Goal: Information Seeking & Learning: Find specific fact

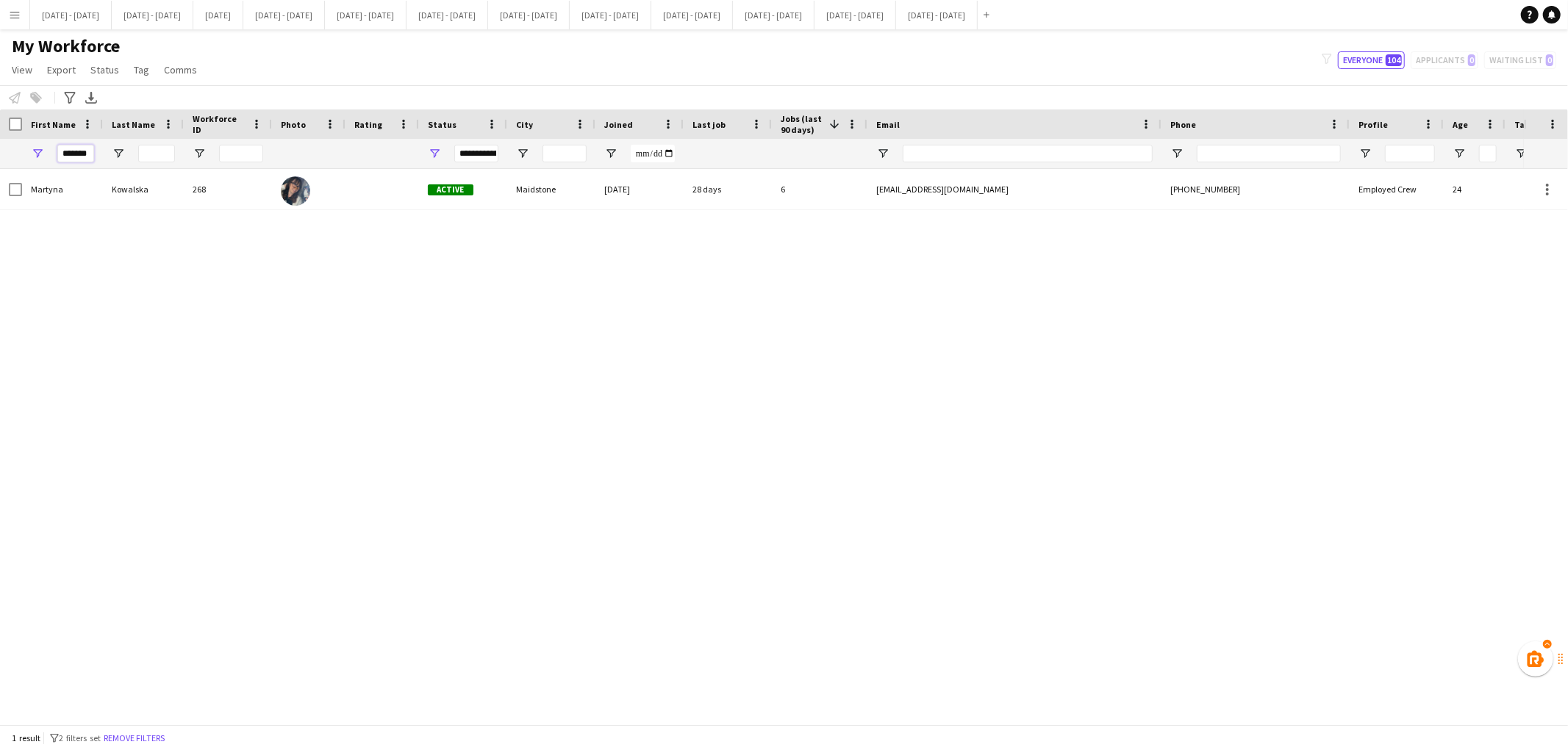
scroll to position [0, 2]
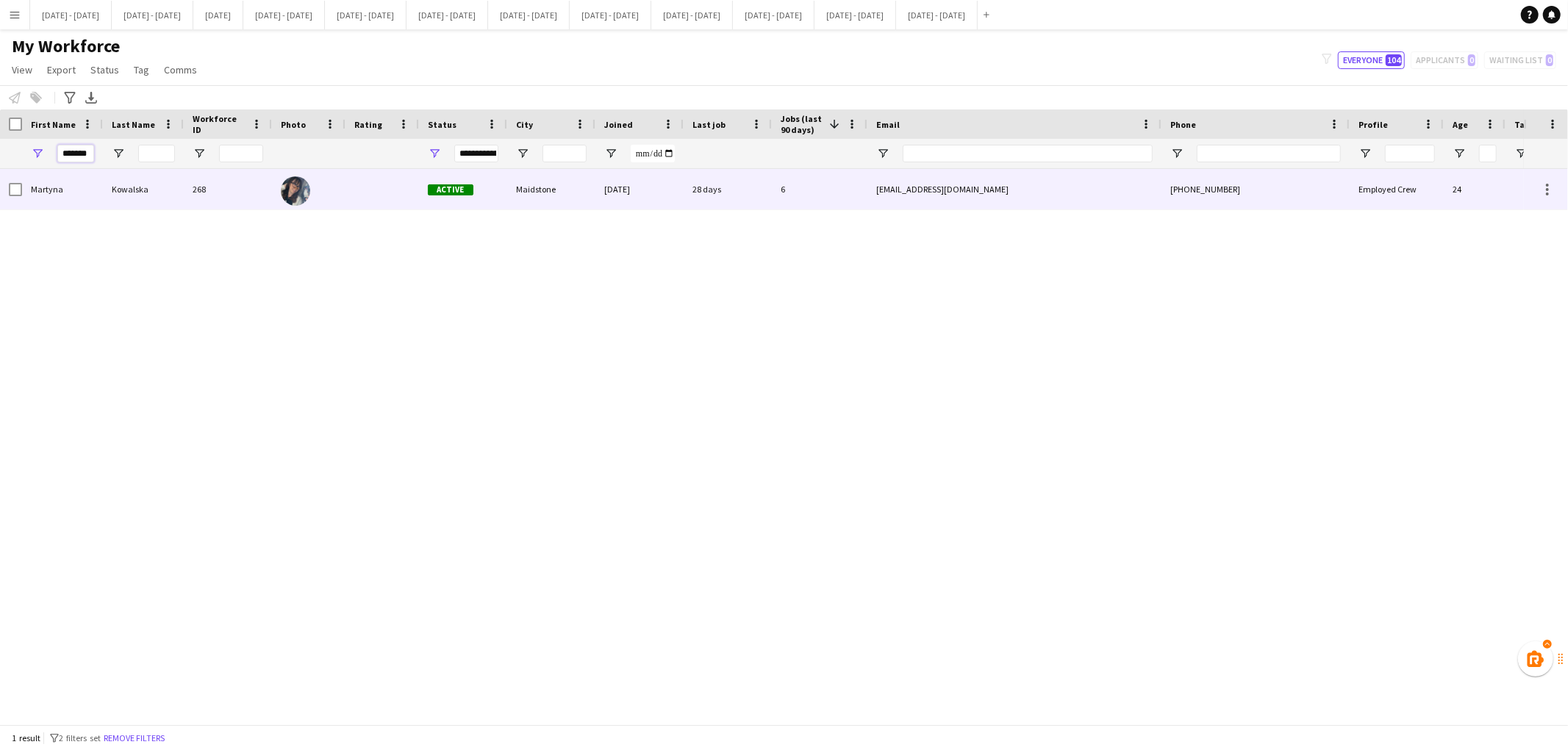
drag, startPoint x: 63, startPoint y: 157, endPoint x: 271, endPoint y: 193, distance: 211.1
click at [271, 193] on div "Workforce Details Photo First Name" at bounding box center [784, 417] width 1568 height 615
click at [138, 192] on div "[PERSON_NAME]" at bounding box center [143, 189] width 81 height 40
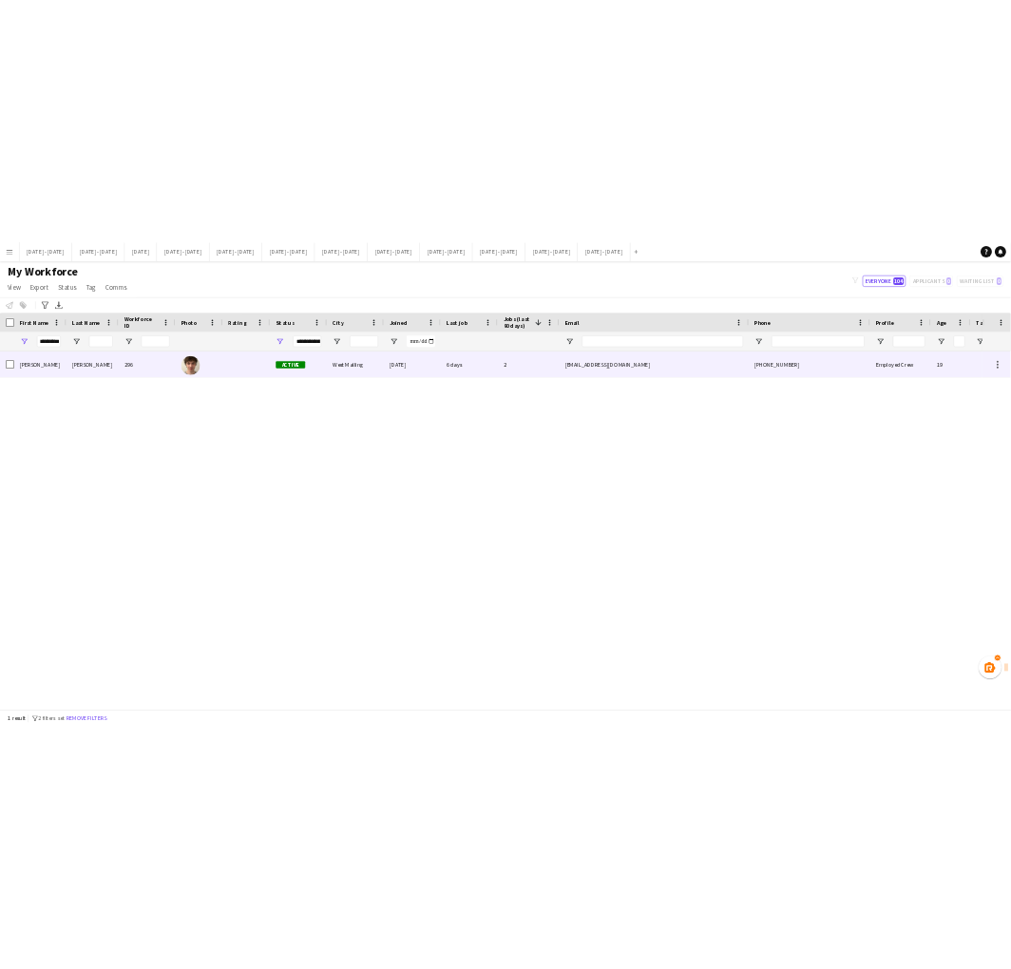
scroll to position [0, 0]
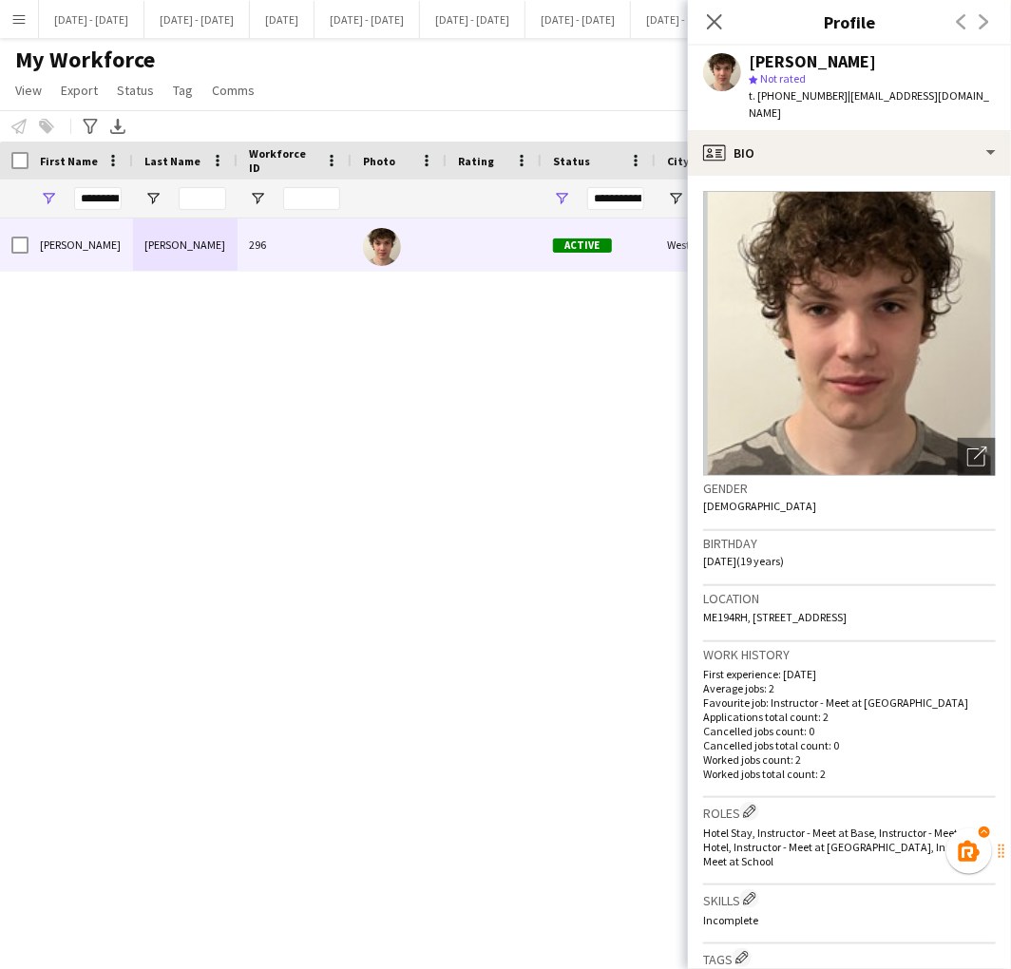
drag, startPoint x: 837, startPoint y: 98, endPoint x: 963, endPoint y: 88, distance: 125.8
click at [963, 88] on span "| [EMAIL_ADDRESS][DOMAIN_NAME]" at bounding box center [869, 103] width 240 height 31
copy span "[EMAIL_ADDRESS][DOMAIN_NAME]"
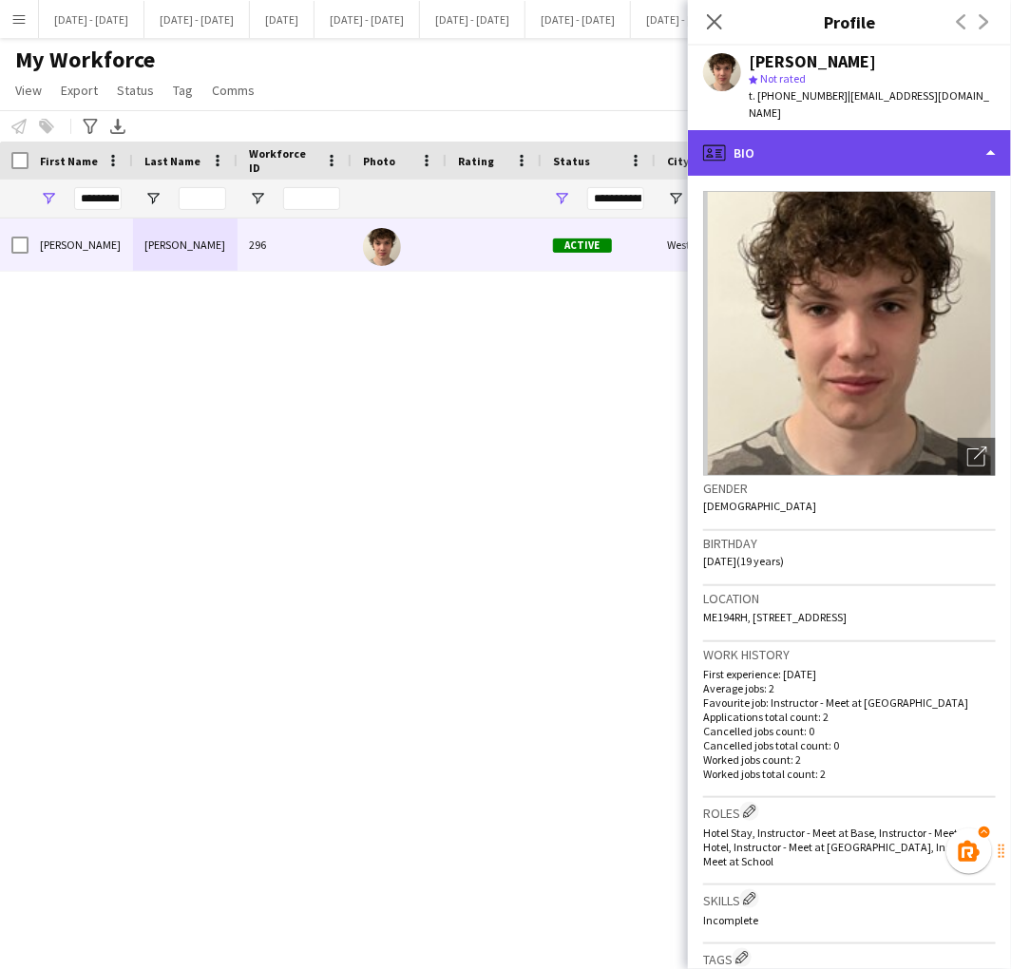
click at [808, 143] on div "profile Bio" at bounding box center [849, 153] width 323 height 46
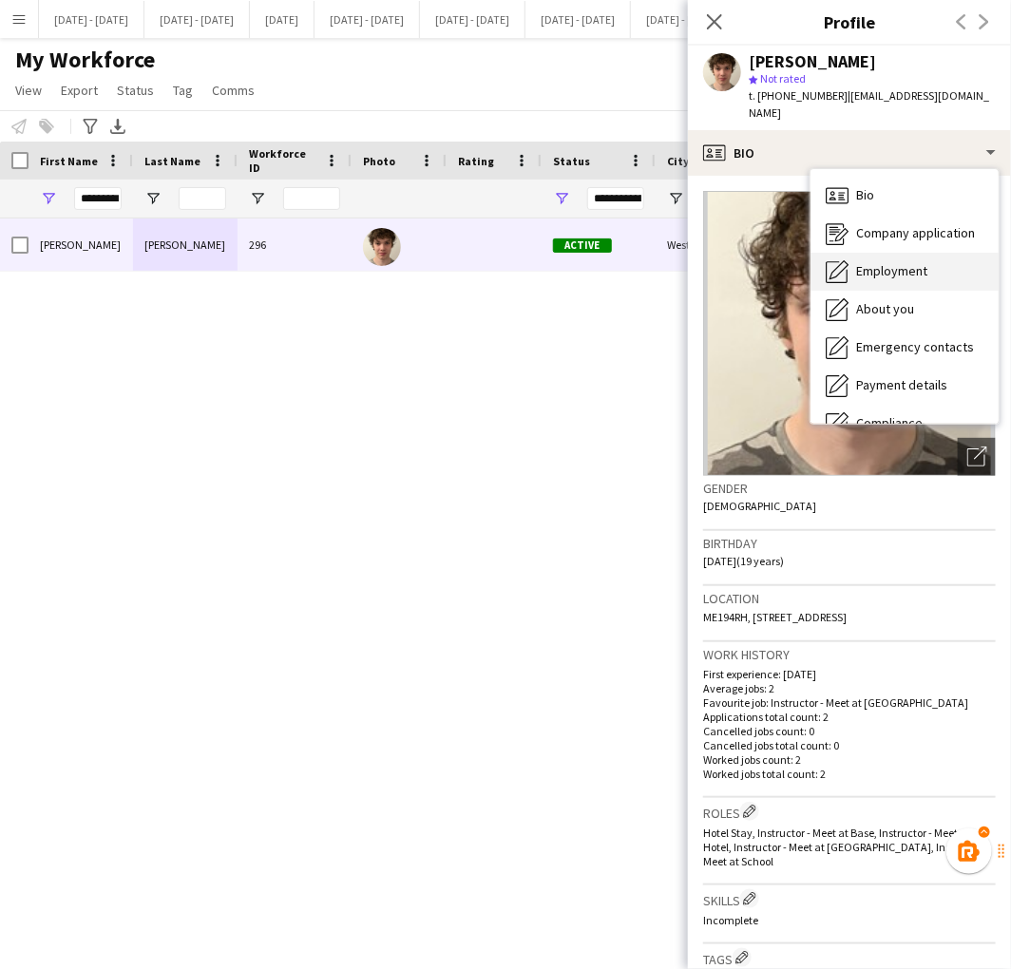
click at [867, 262] on span "Employment" at bounding box center [891, 270] width 71 height 17
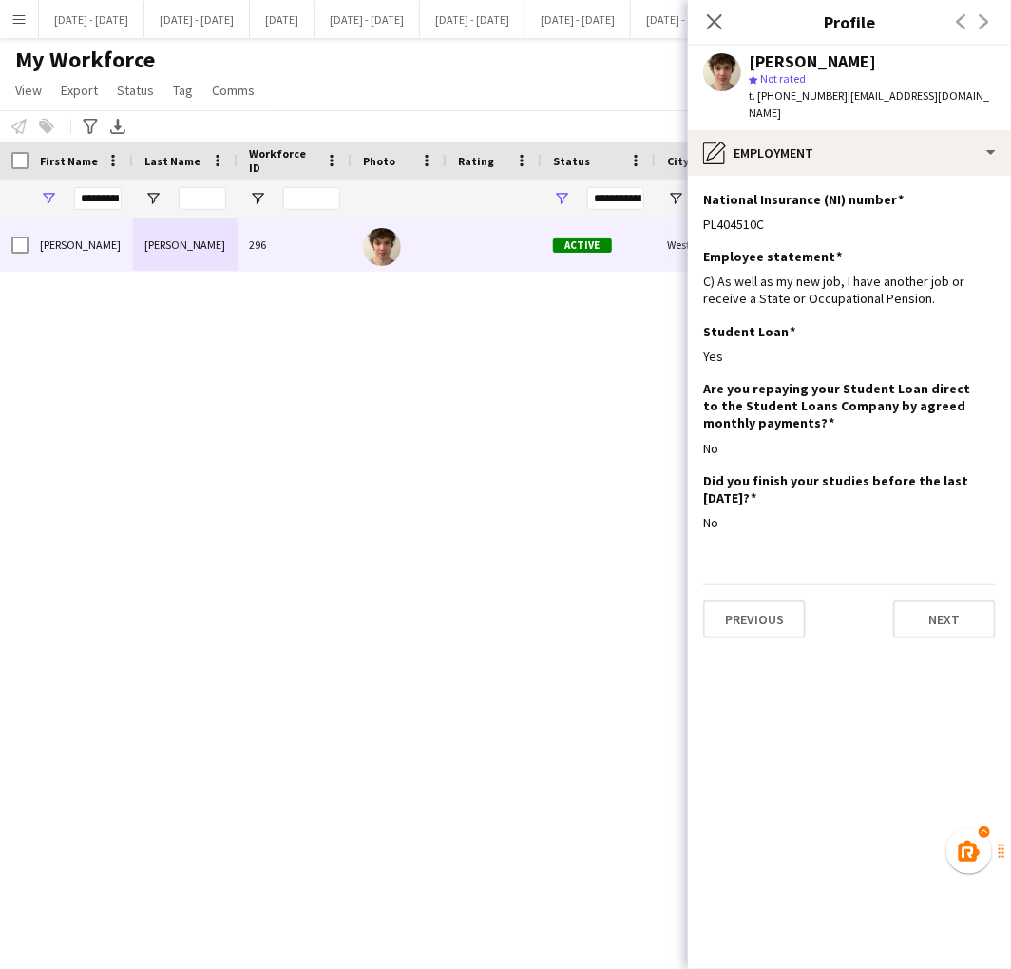
drag, startPoint x: 787, startPoint y: 212, endPoint x: 696, endPoint y: 223, distance: 91.9
click at [696, 223] on app-section-data-types "National Insurance (NI) number Edit this field PL404510C Employee statement Edi…" at bounding box center [849, 572] width 323 height 793
copy div "PL404510C"
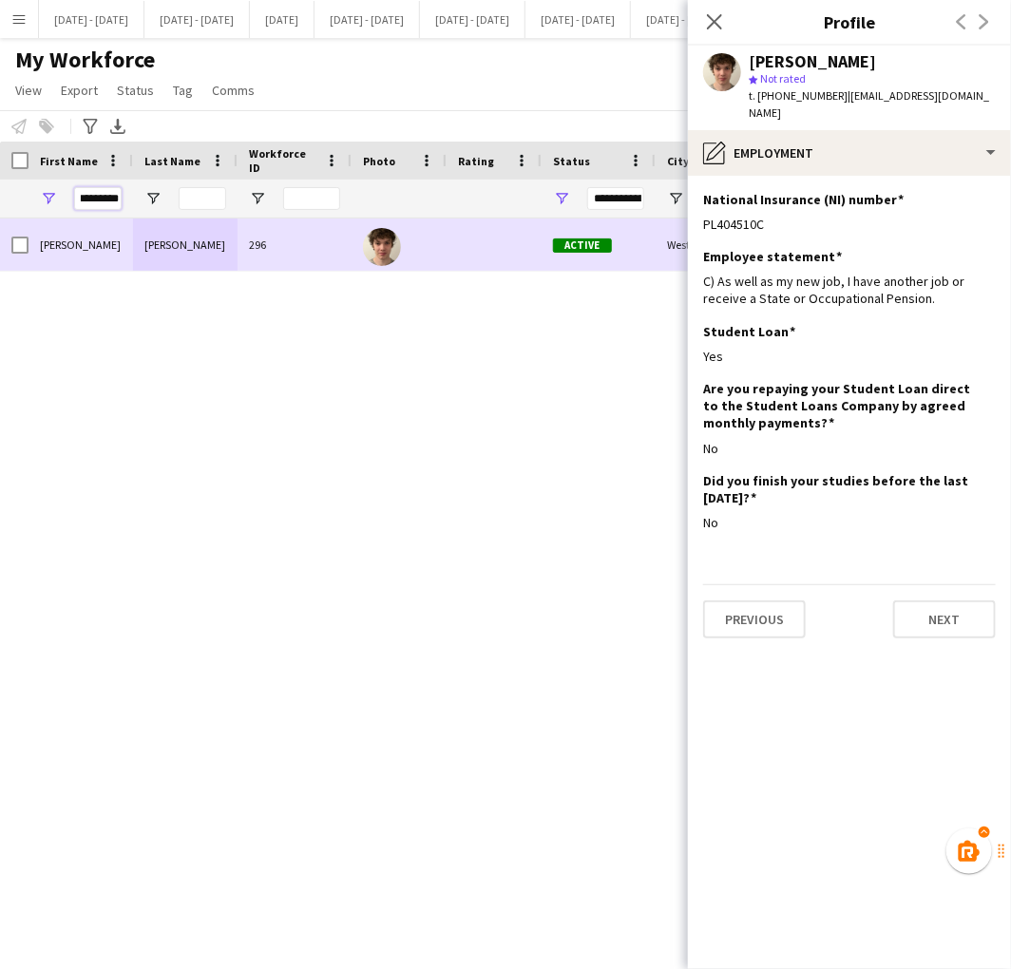
drag, startPoint x: 78, startPoint y: 201, endPoint x: 339, endPoint y: 234, distance: 263.4
click at [339, 234] on div "Workforce Details Photo First Name" at bounding box center [505, 539] width 1011 height 794
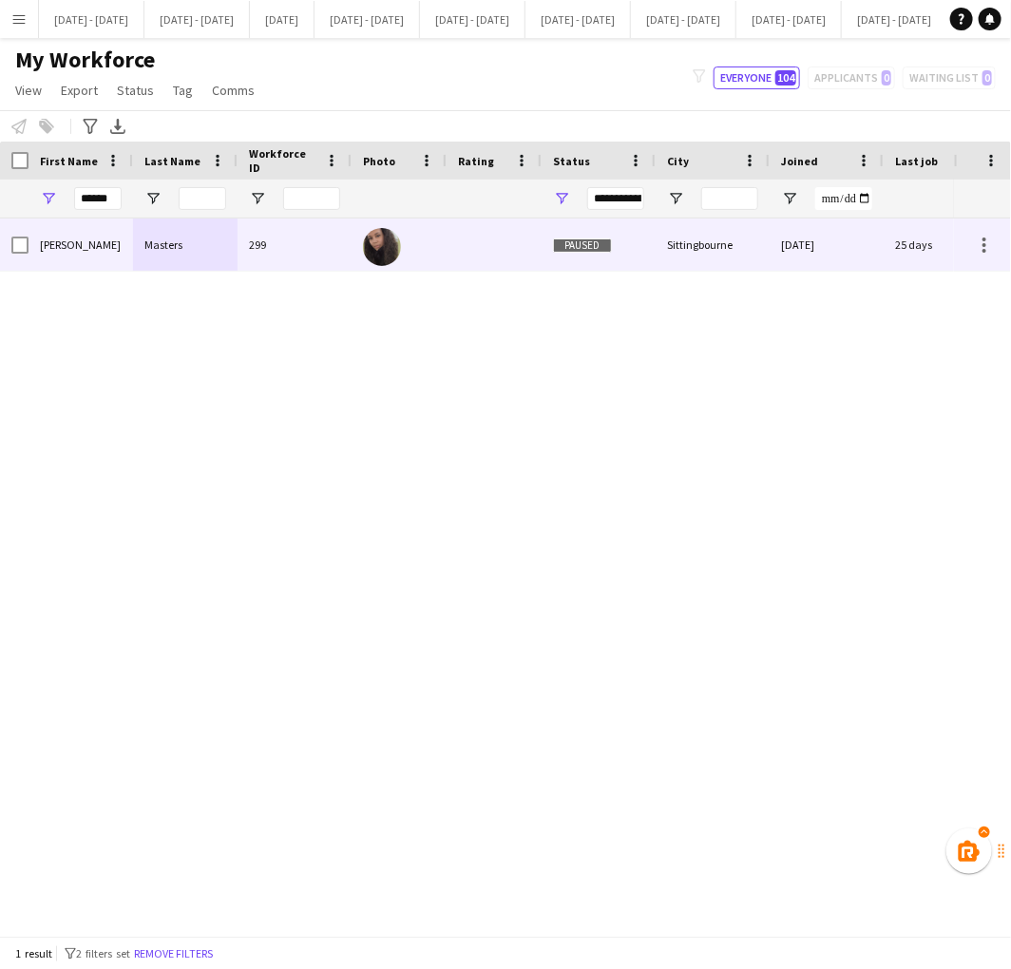
click at [110, 244] on div "[PERSON_NAME]" at bounding box center [81, 245] width 105 height 52
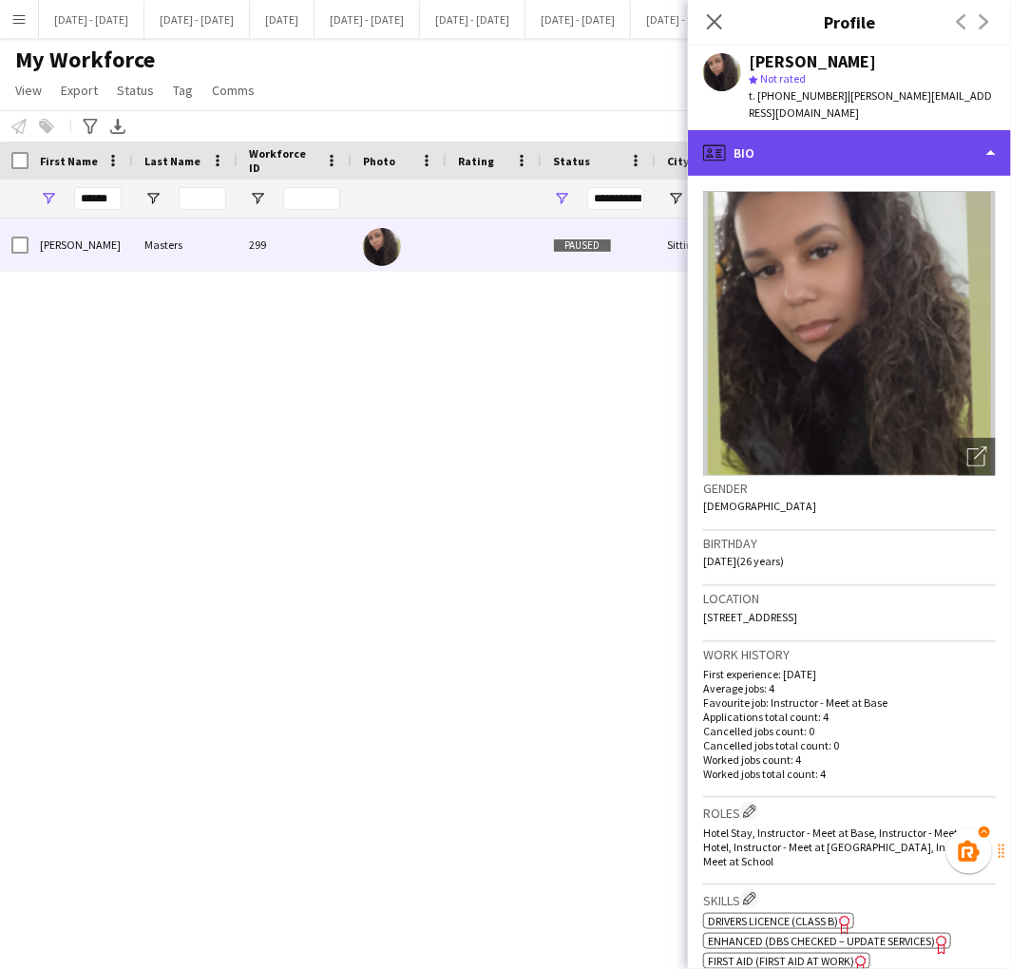
click at [771, 136] on div "profile Bio" at bounding box center [849, 153] width 323 height 46
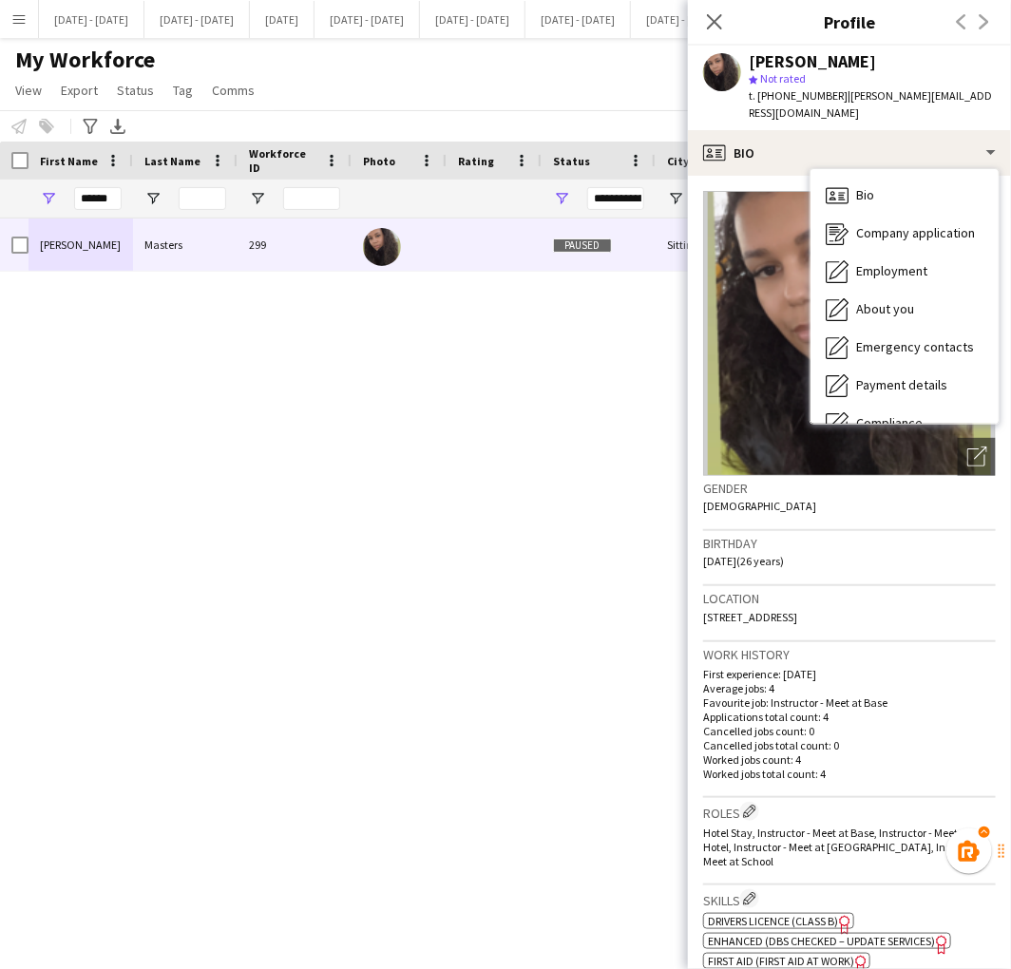
click at [557, 395] on div "[PERSON_NAME] 299 Paused Sittingbourne [DATE] 25 days 4 [PERSON_NAME][EMAIL_ADD…" at bounding box center [477, 570] width 954 height 703
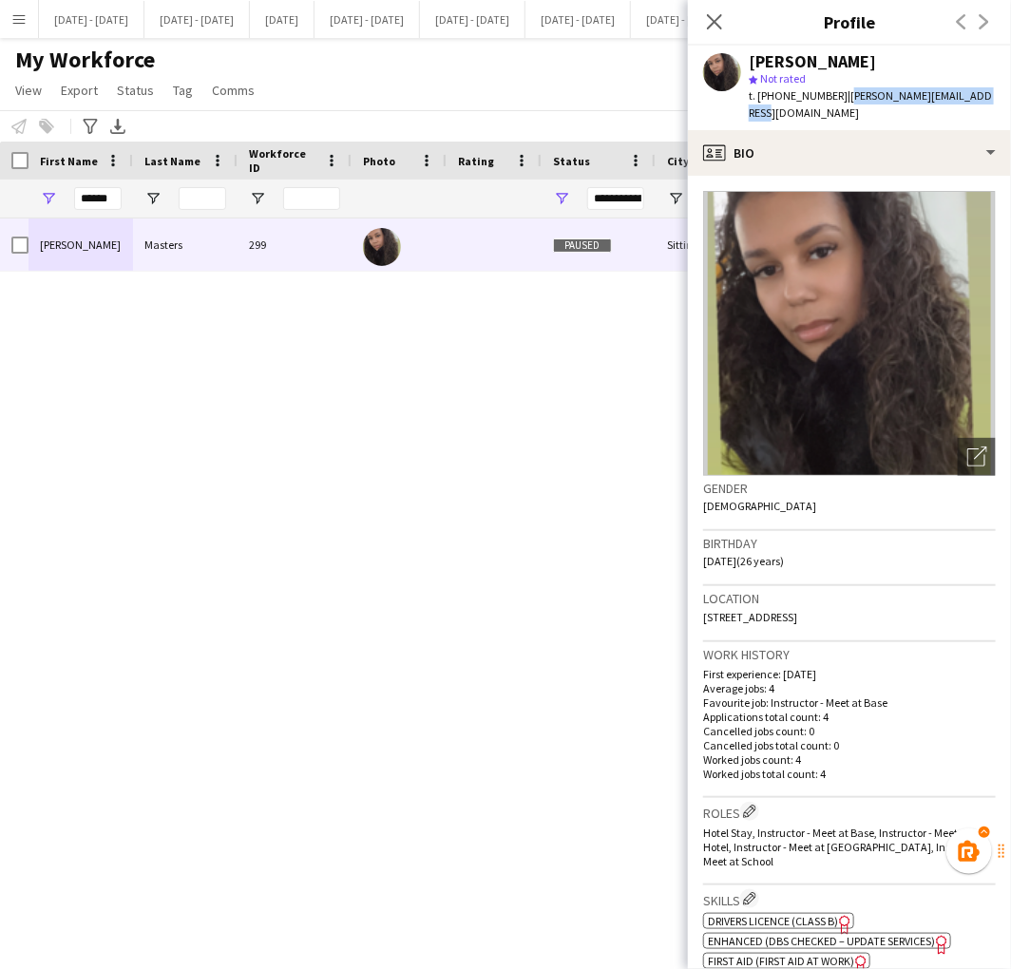
drag, startPoint x: 989, startPoint y: 97, endPoint x: 839, endPoint y: 103, distance: 150.2
click at [839, 103] on div "[PERSON_NAME] star Not rated t. [PHONE_NUMBER] | [PERSON_NAME][EMAIL_ADDRESS][D…" at bounding box center [849, 88] width 323 height 85
copy span "[PERSON_NAME][EMAIL_ADDRESS][DOMAIN_NAME]"
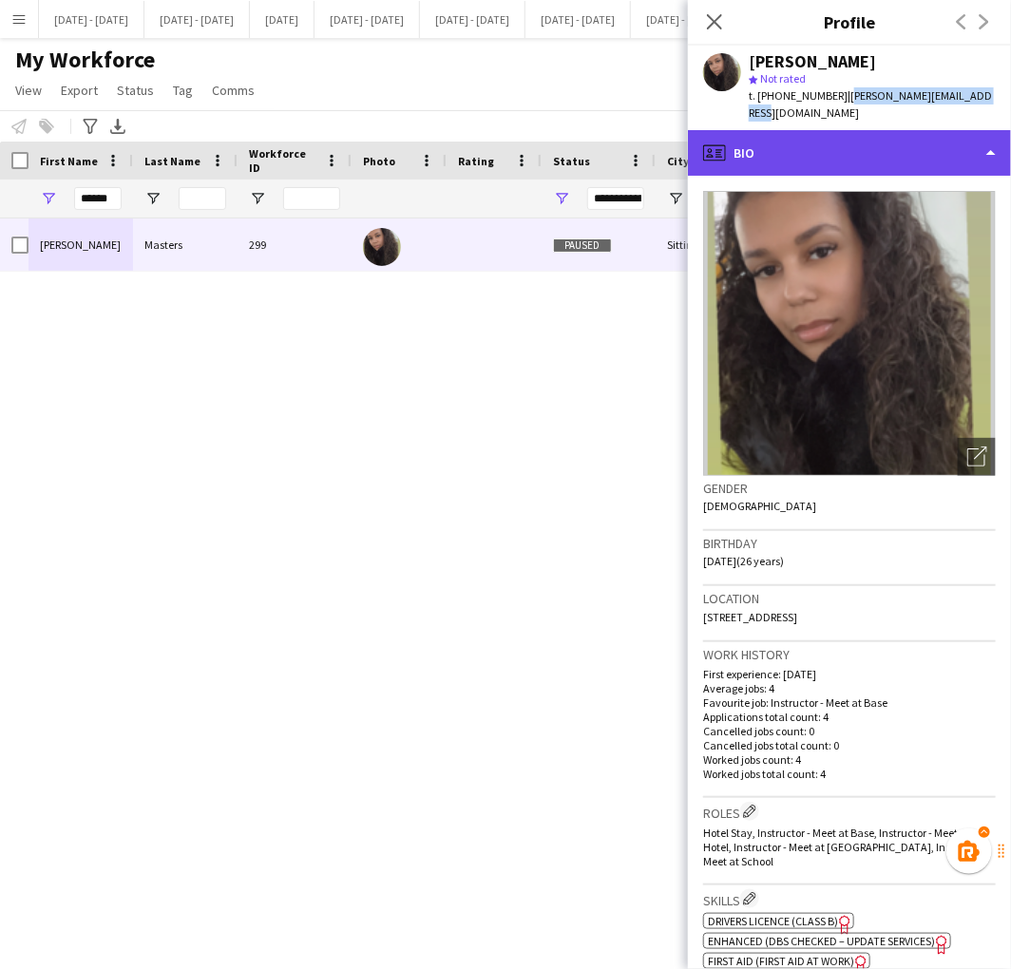
click at [847, 130] on div "profile Bio" at bounding box center [849, 153] width 323 height 46
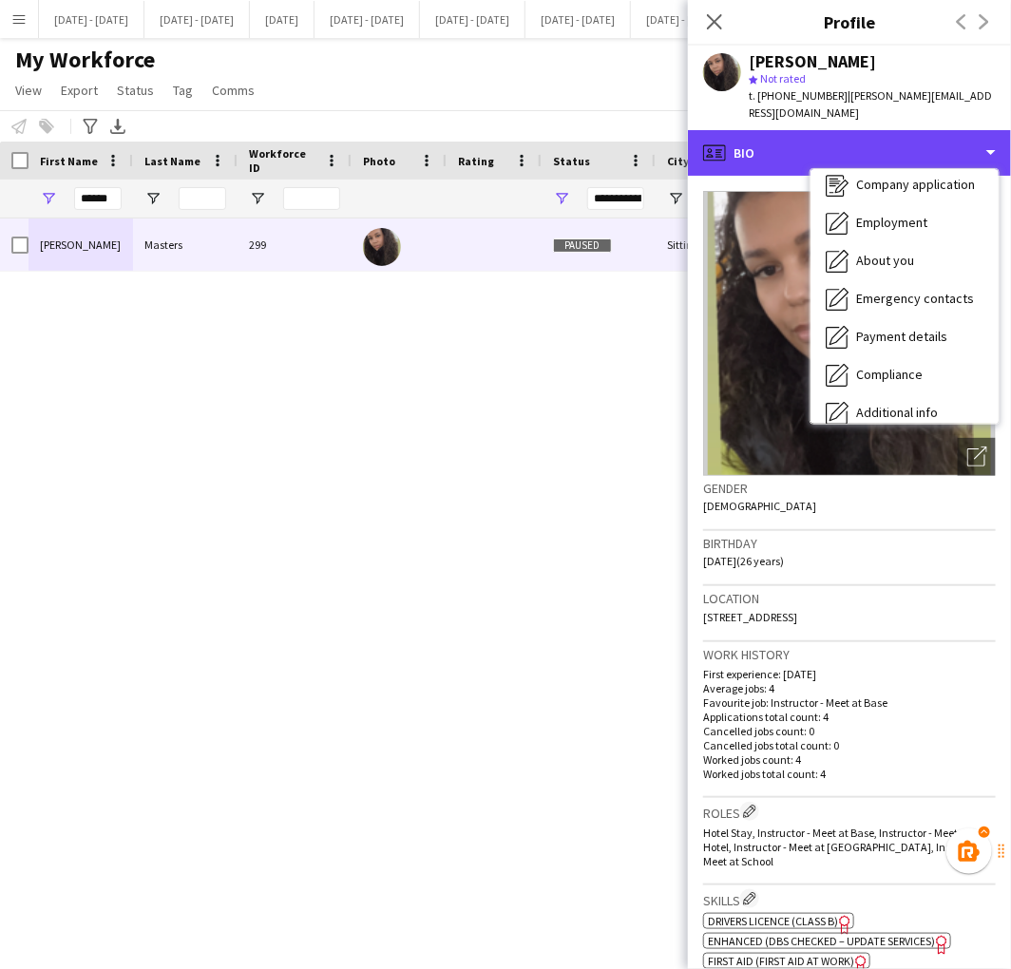
scroll to position [23, 0]
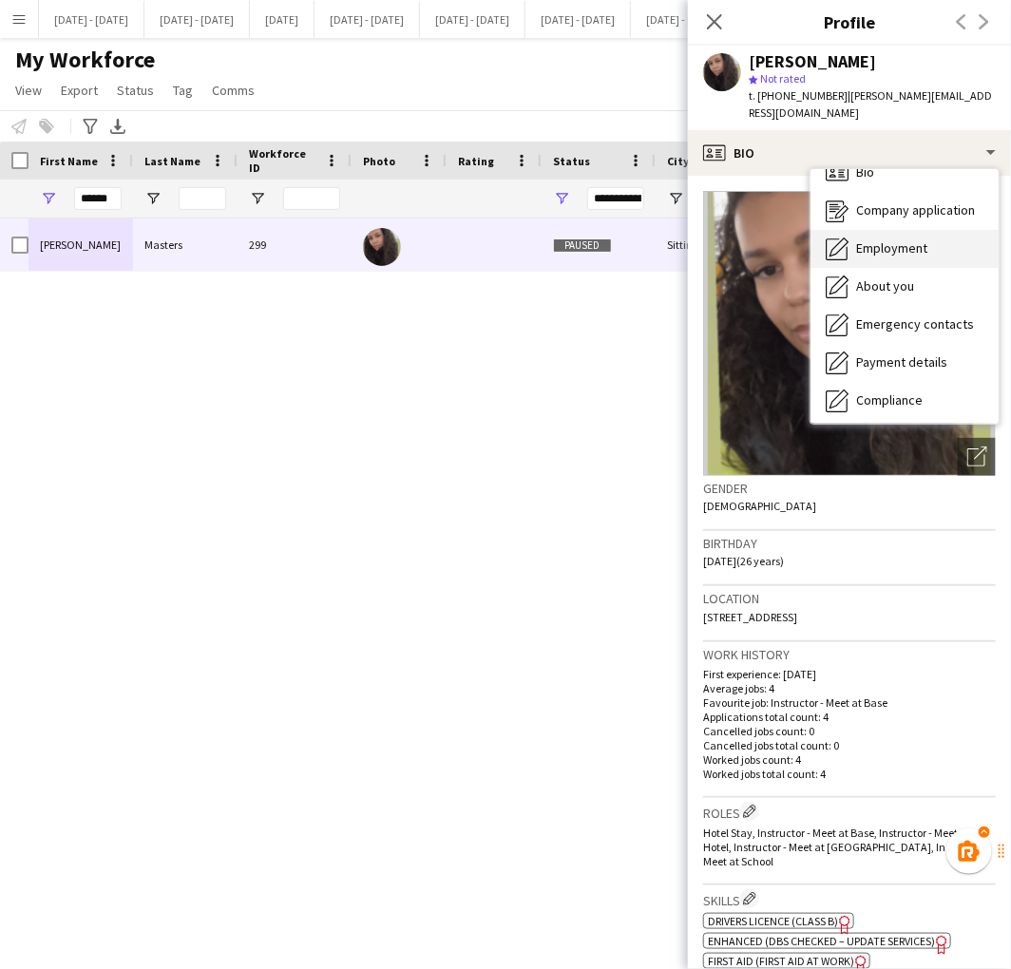
click at [945, 230] on div "Employment Employment" at bounding box center [905, 249] width 188 height 38
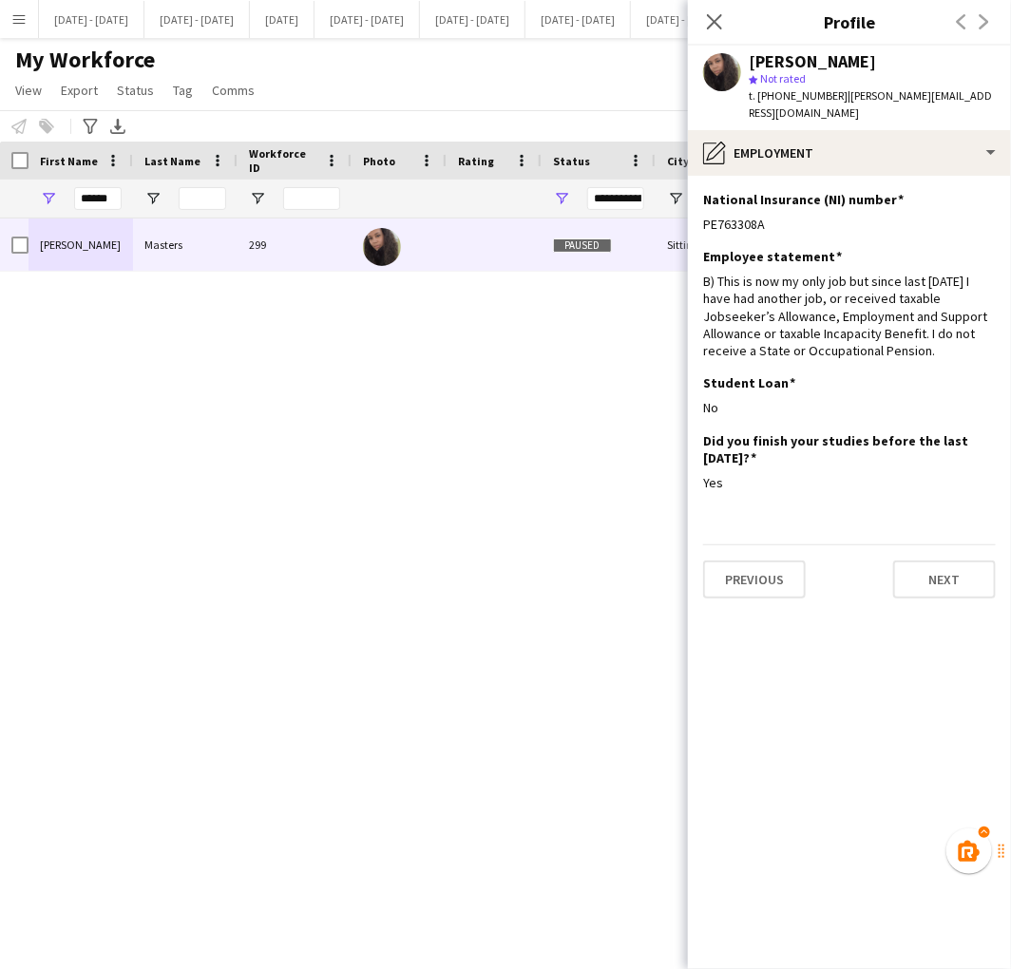
drag, startPoint x: 763, startPoint y: 205, endPoint x: 701, endPoint y: 210, distance: 61.9
click at [701, 210] on app-section-data-types "National Insurance (NI) number Edit this field PE763308A Employee statement Edi…" at bounding box center [849, 572] width 323 height 793
copy div "PE763308A"
drag, startPoint x: 79, startPoint y: 203, endPoint x: 277, endPoint y: 251, distance: 203.3
click at [277, 251] on div "Workforce Details Photo First Name" at bounding box center [505, 539] width 1011 height 794
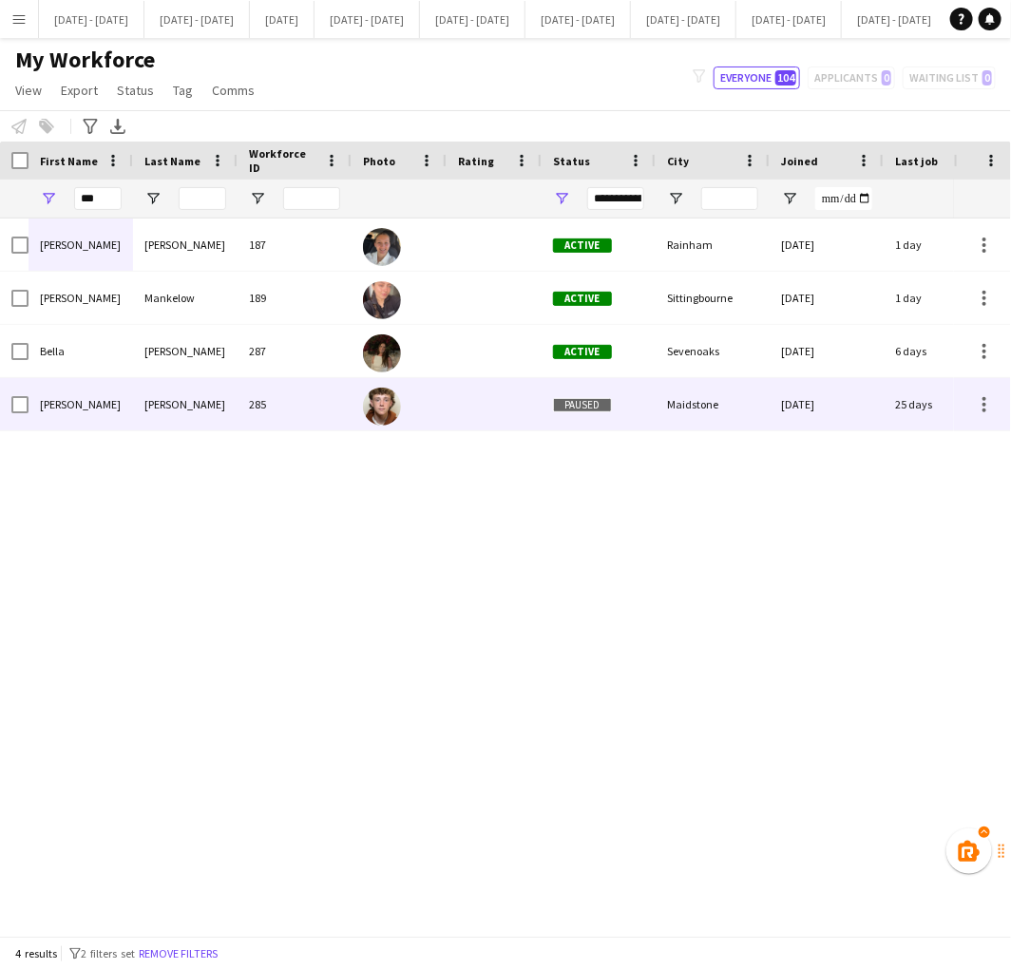
click at [139, 403] on div "[PERSON_NAME]" at bounding box center [185, 404] width 105 height 52
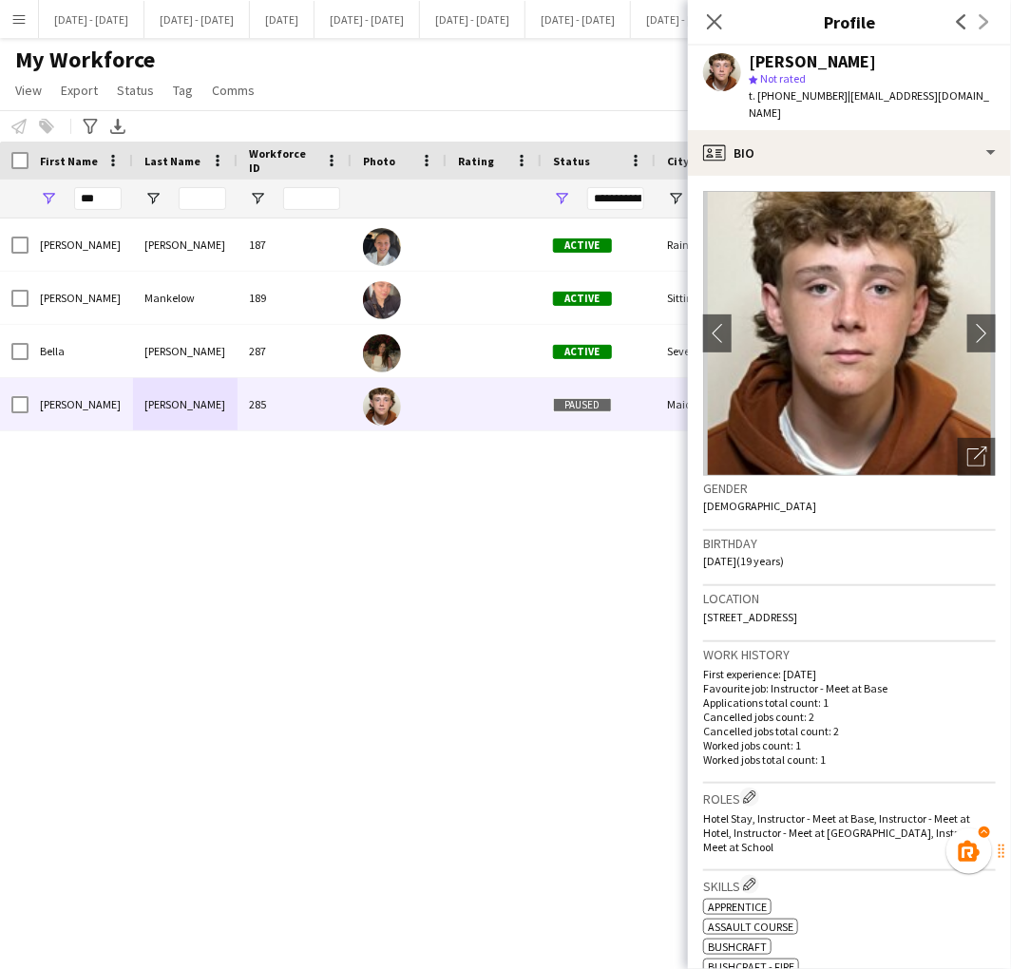
drag, startPoint x: 843, startPoint y: 97, endPoint x: 958, endPoint y: 105, distance: 115.3
click at [958, 105] on div "[PERSON_NAME] star Not rated t. [PHONE_NUMBER] | [EMAIL_ADDRESS][DOMAIN_NAME]" at bounding box center [849, 88] width 323 height 85
copy span "[EMAIL_ADDRESS][DOMAIN_NAME]"
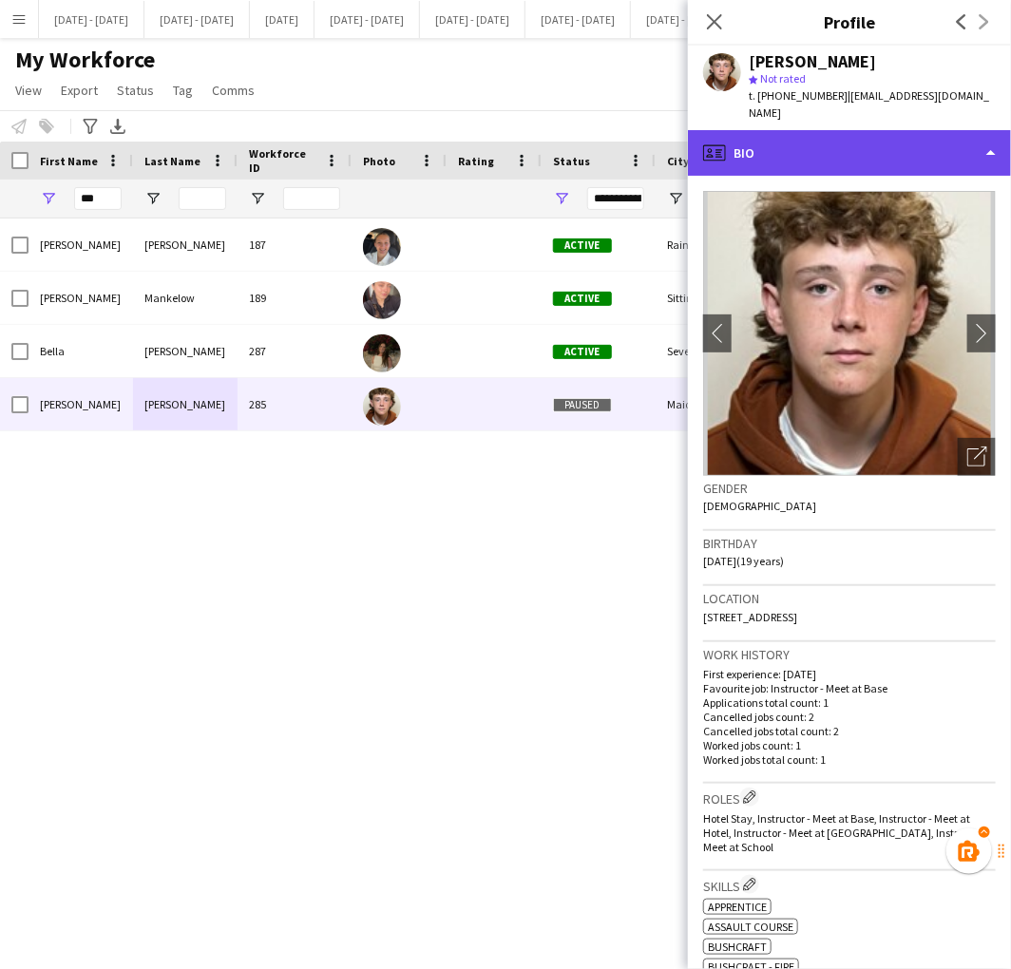
click at [821, 140] on div "profile Bio" at bounding box center [849, 153] width 323 height 46
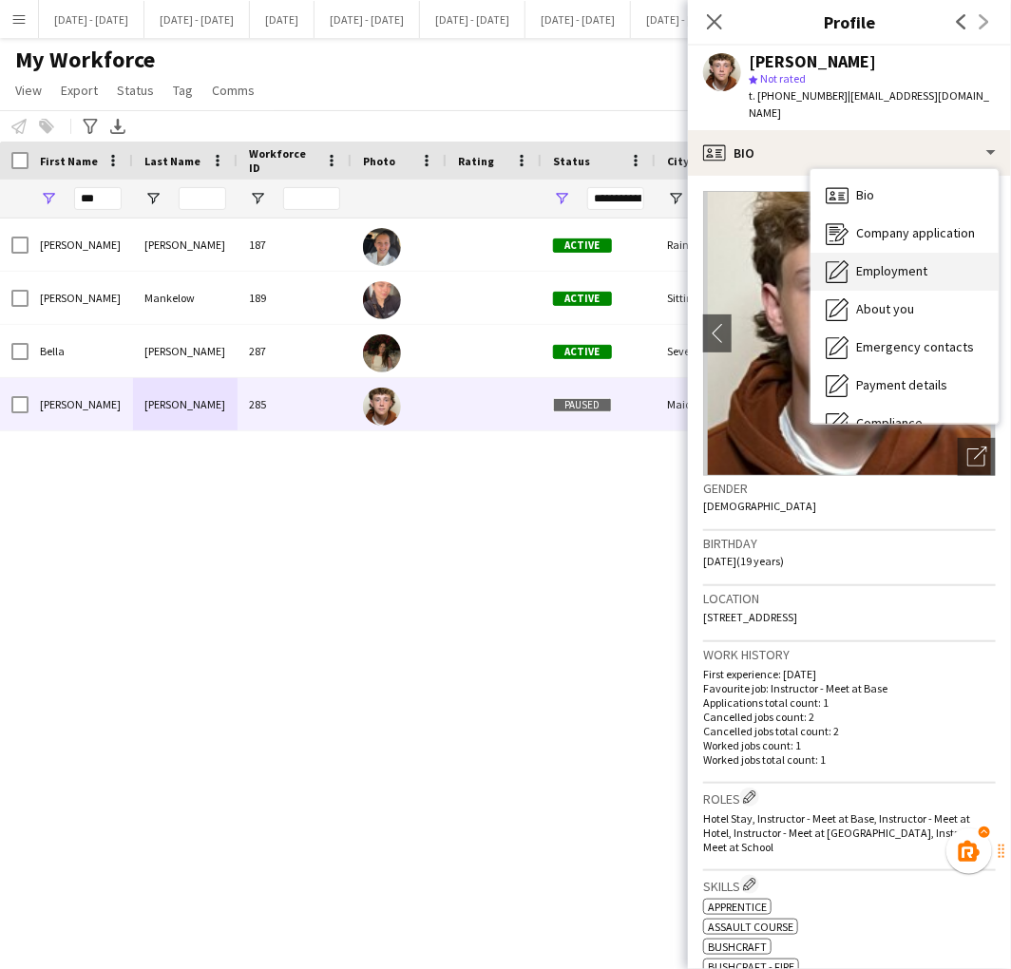
click at [863, 262] on span "Employment" at bounding box center [891, 270] width 71 height 17
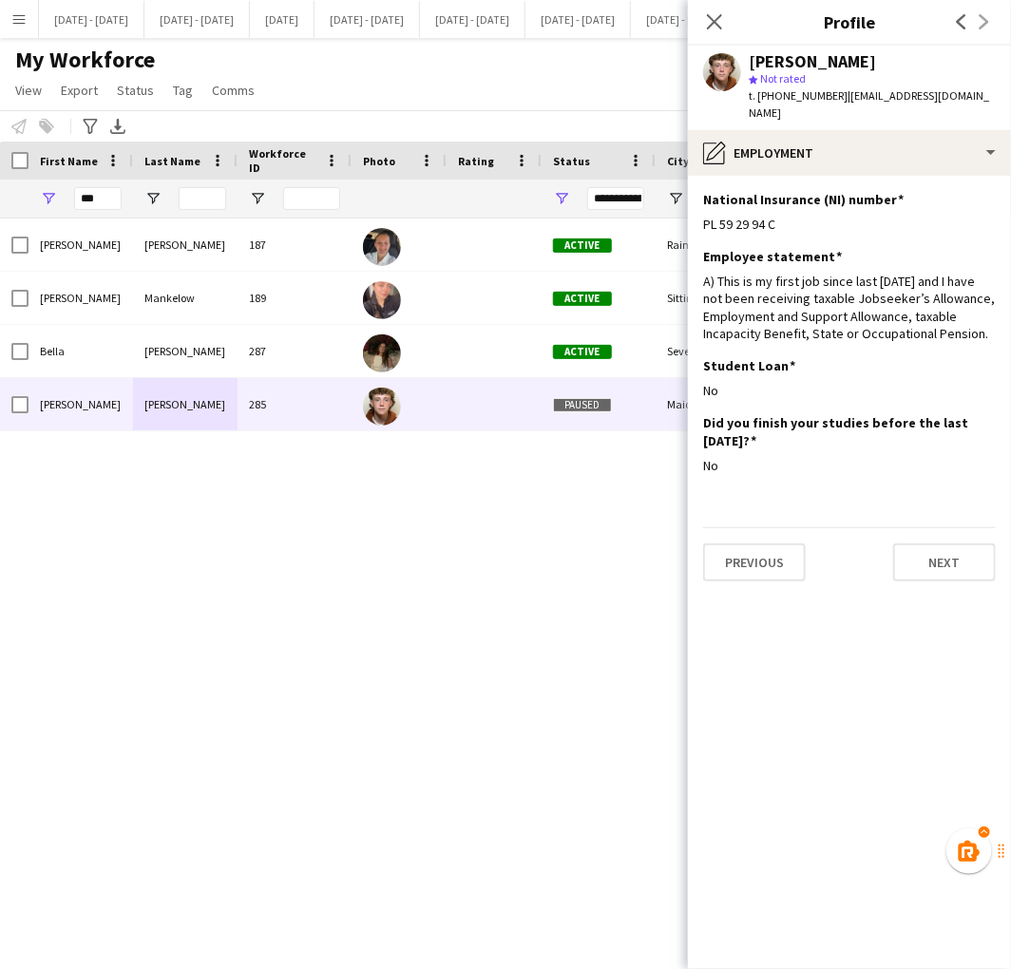
drag, startPoint x: 782, startPoint y: 198, endPoint x: 697, endPoint y: 210, distance: 85.5
click at [697, 210] on app-section-data-types "National Insurance (NI) number Edit this field PL 59 29 94 C Employee statement…" at bounding box center [849, 572] width 323 height 793
copy div "PL 59 29 94 C"
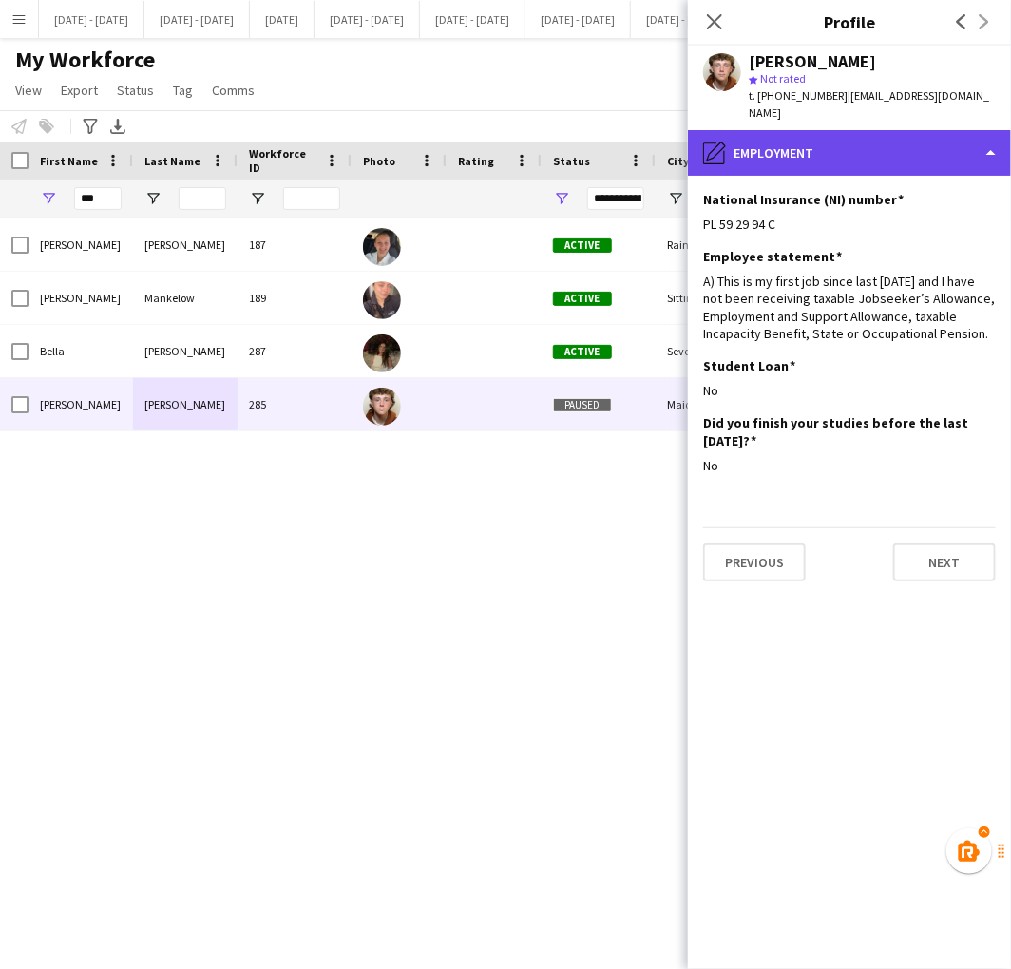
click at [827, 130] on div "pencil4 Employment" at bounding box center [849, 153] width 323 height 46
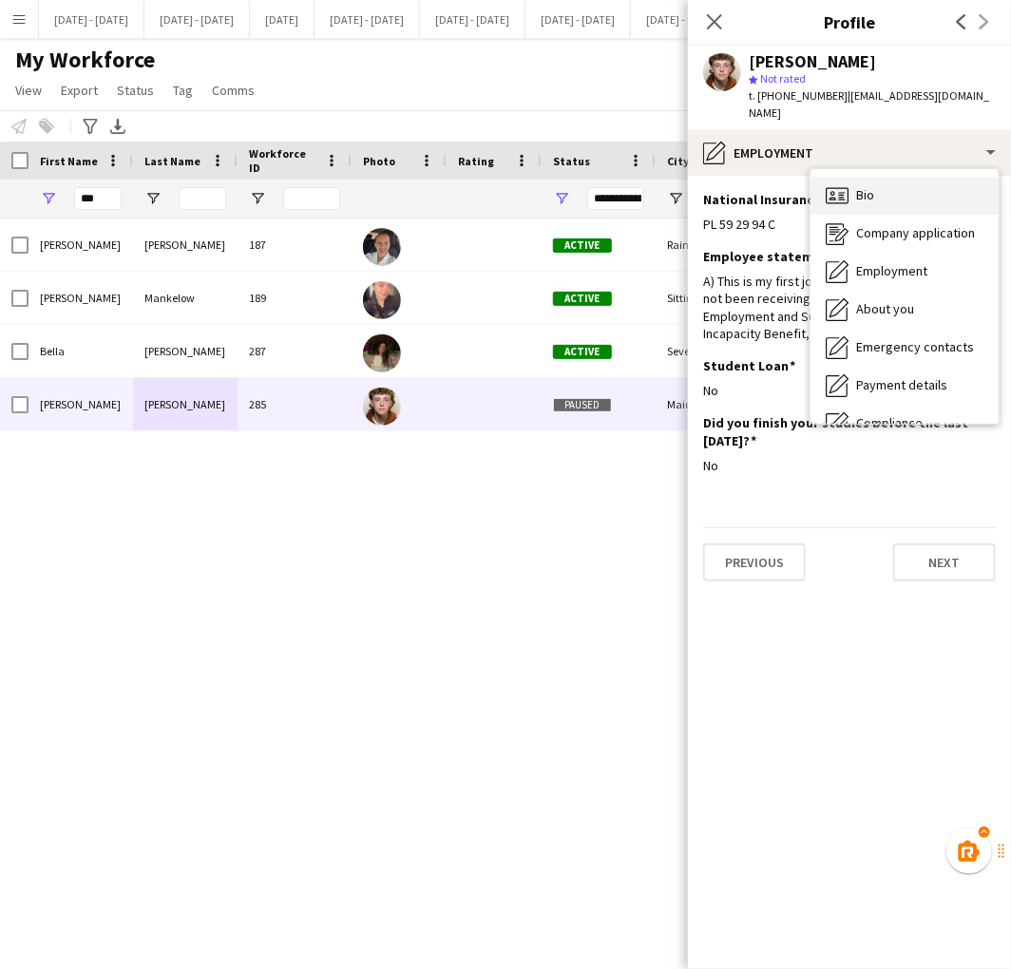
click at [856, 186] on div "Bio Bio" at bounding box center [905, 196] width 188 height 38
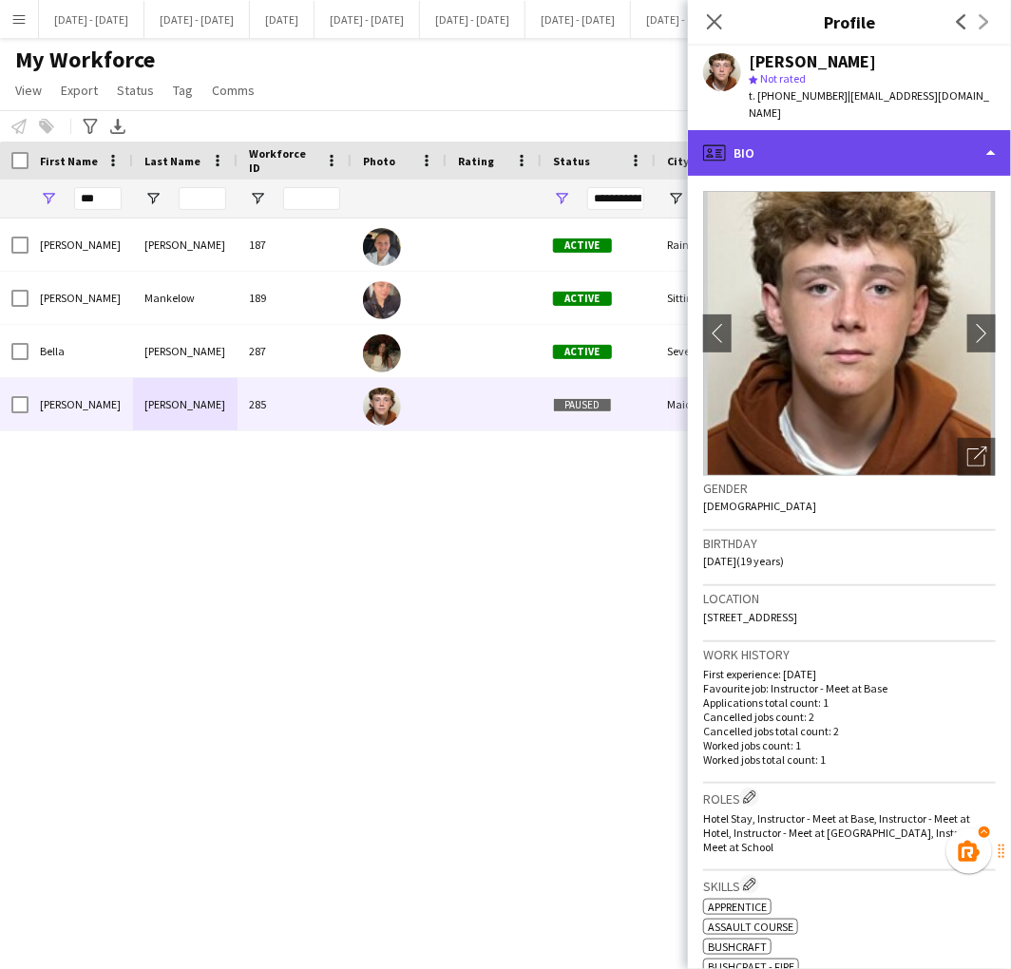
click at [746, 146] on div "profile Bio" at bounding box center [849, 153] width 323 height 46
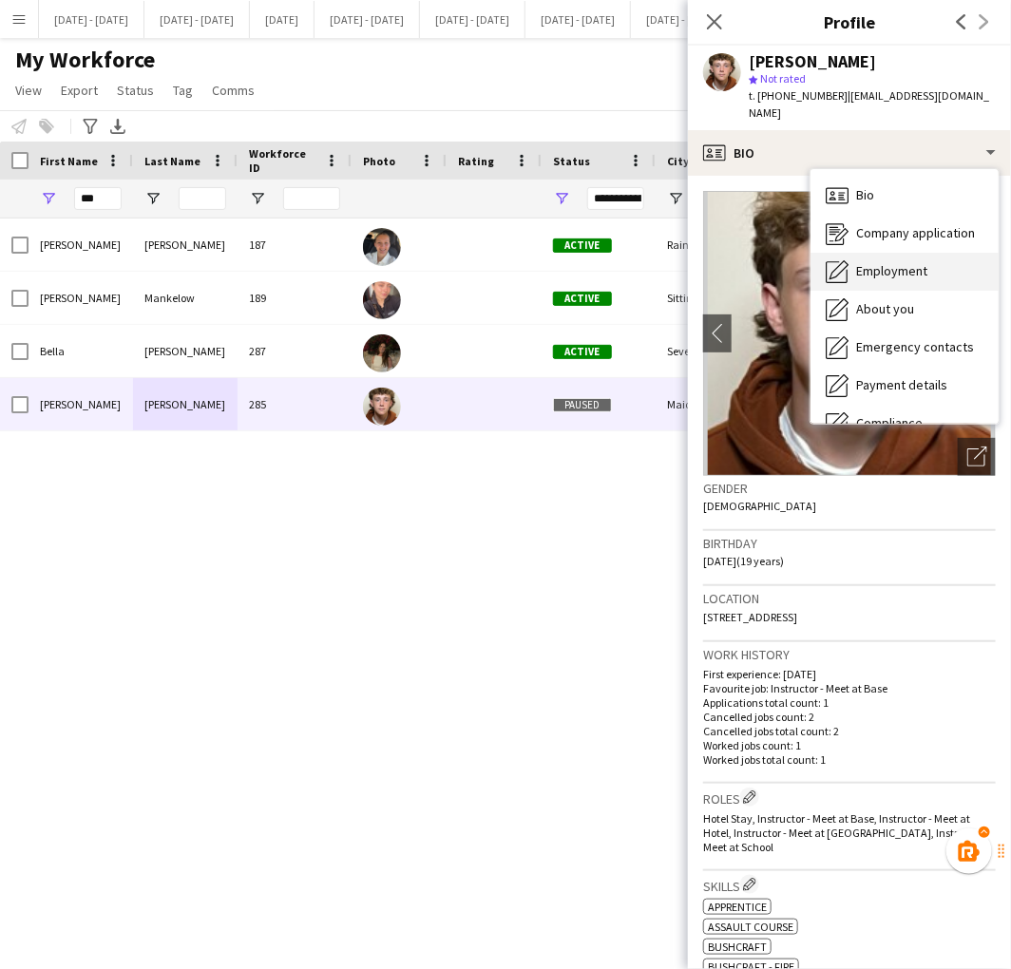
click at [881, 262] on span "Employment" at bounding box center [891, 270] width 71 height 17
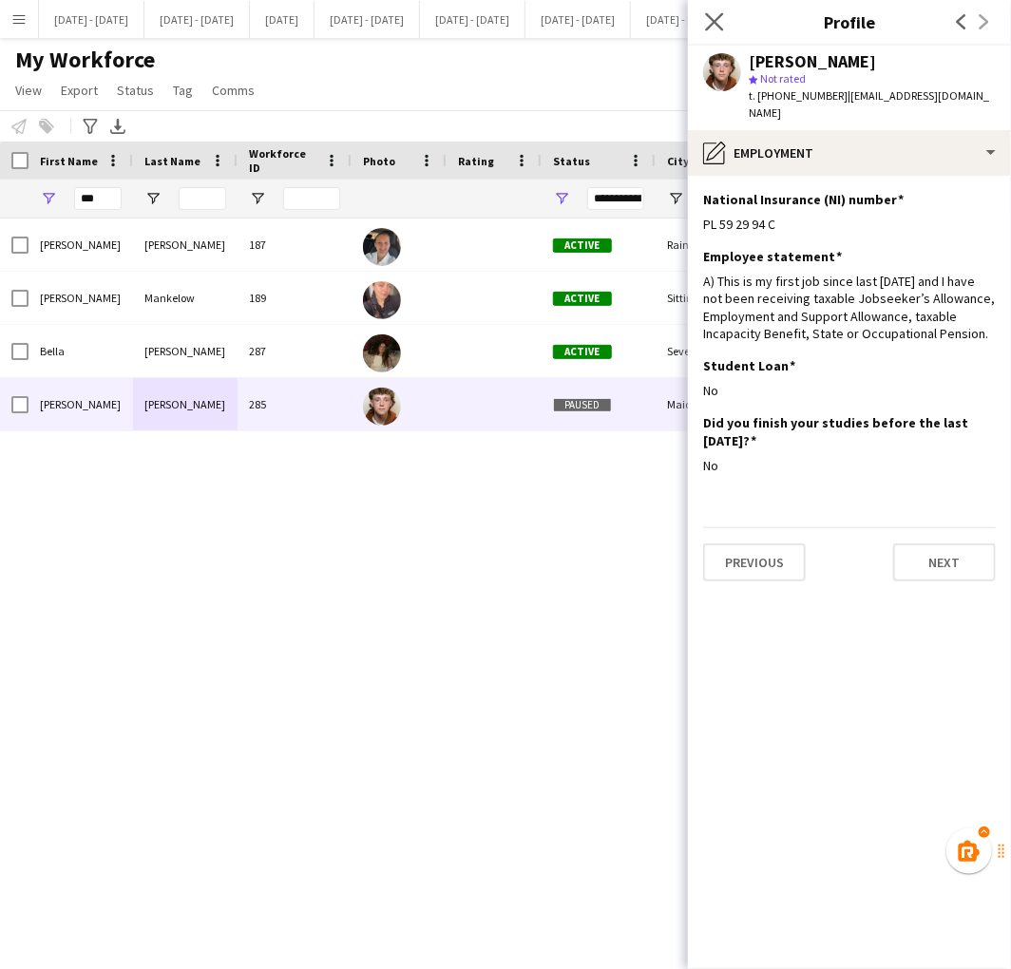
click at [709, 11] on app-icon "Close pop-in" at bounding box center [715, 23] width 28 height 28
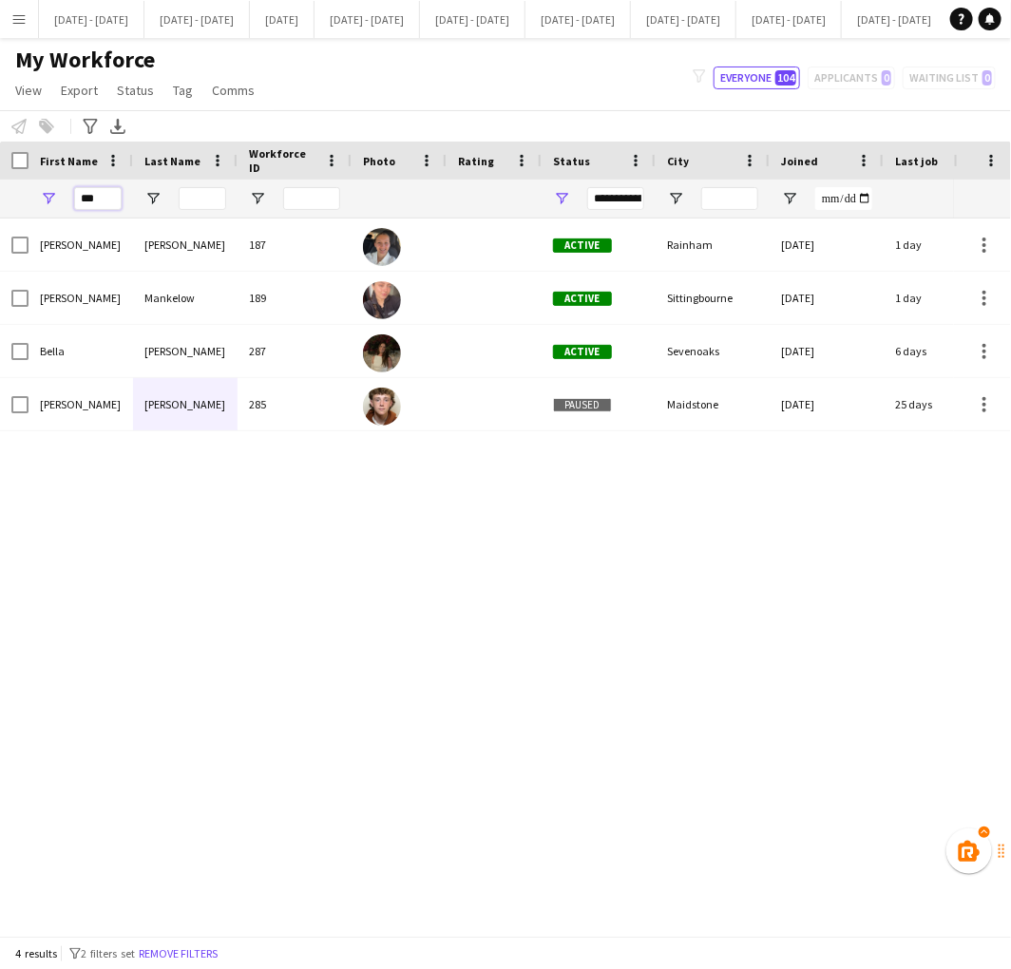
drag, startPoint x: 111, startPoint y: 198, endPoint x: -122, endPoint y: 245, distance: 237.6
click at [0, 245] on html "Menu Boards Boards Boards All jobs Status Workforce Workforce My Workforce Recr…" at bounding box center [505, 484] width 1011 height 969
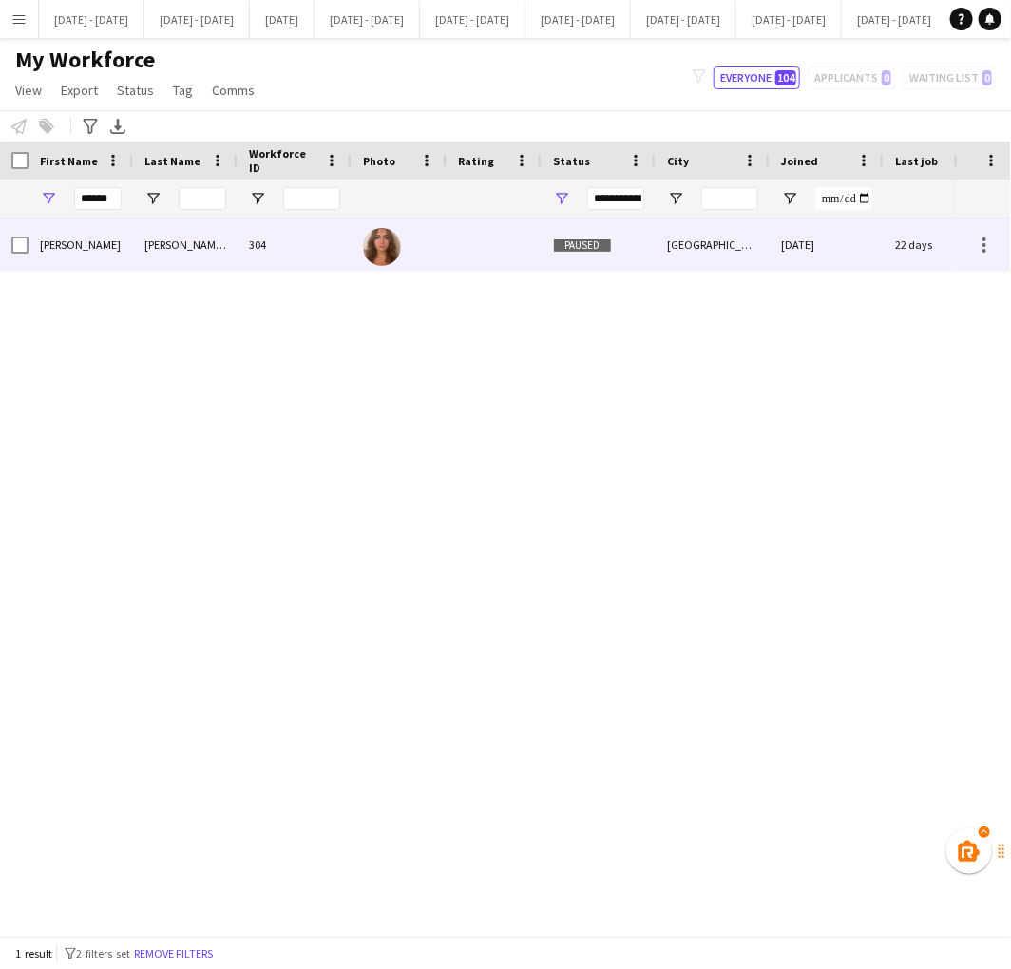
click at [84, 250] on div "[PERSON_NAME]" at bounding box center [81, 245] width 105 height 52
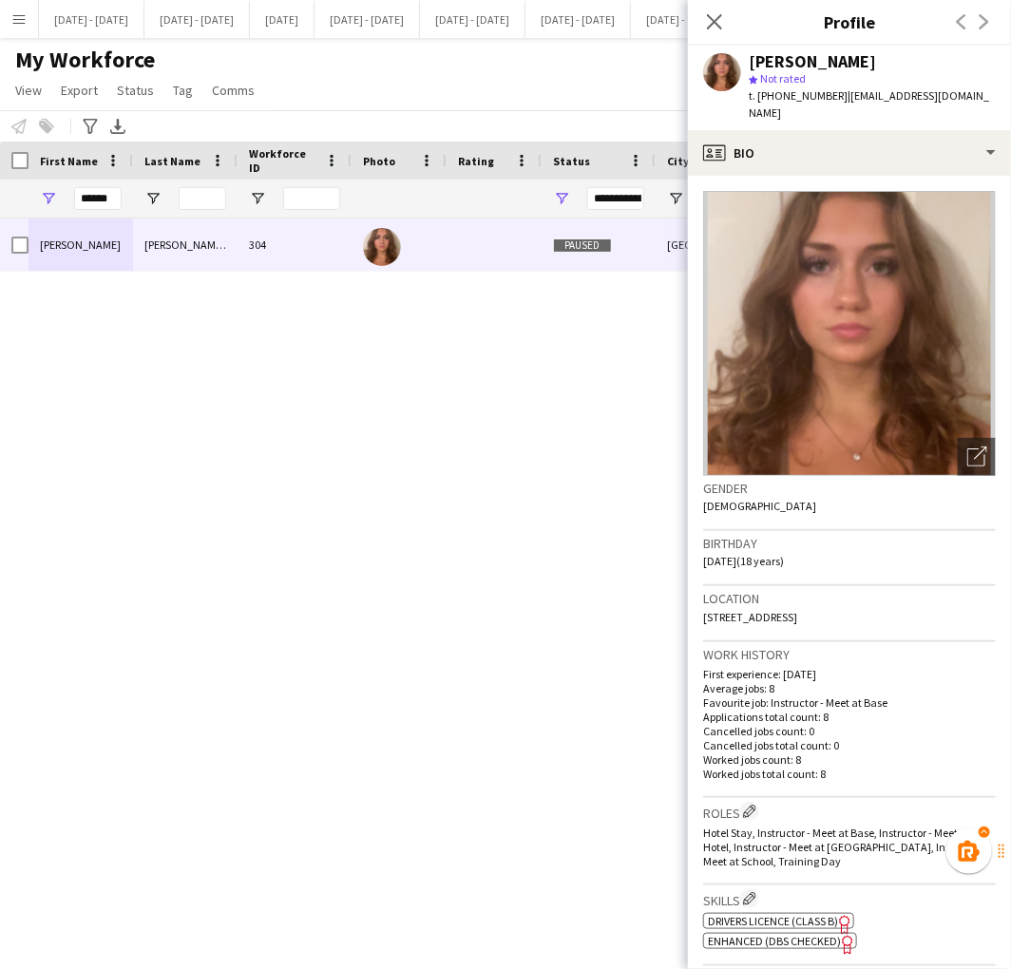
scroll to position [0, 0]
drag, startPoint x: 841, startPoint y: 97, endPoint x: 996, endPoint y: 108, distance: 155.3
click at [996, 108] on div "[PERSON_NAME] star Not rated t. [PHONE_NUMBER] | [EMAIL_ADDRESS][DOMAIN_NAME]" at bounding box center [849, 88] width 323 height 85
copy span "[EMAIL_ADDRESS][DOMAIN_NAME]"
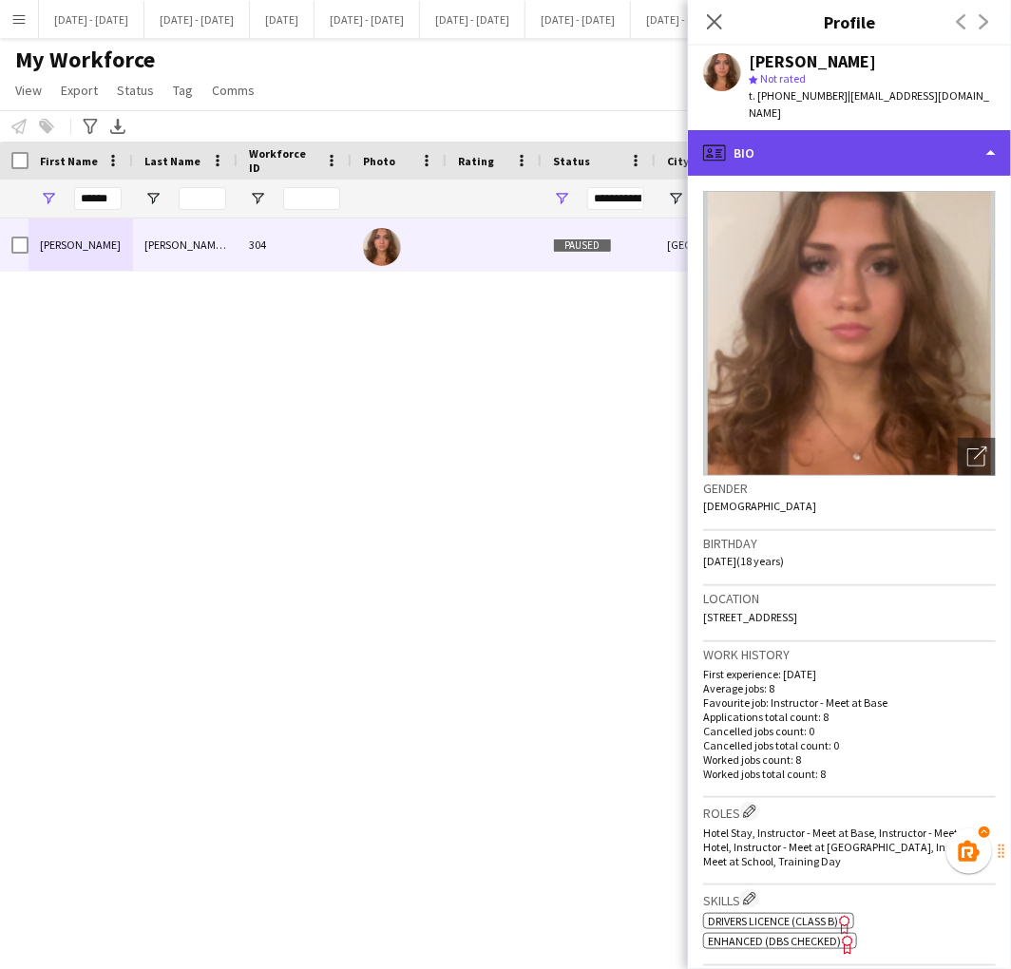
click at [776, 130] on div "profile Bio" at bounding box center [849, 153] width 323 height 46
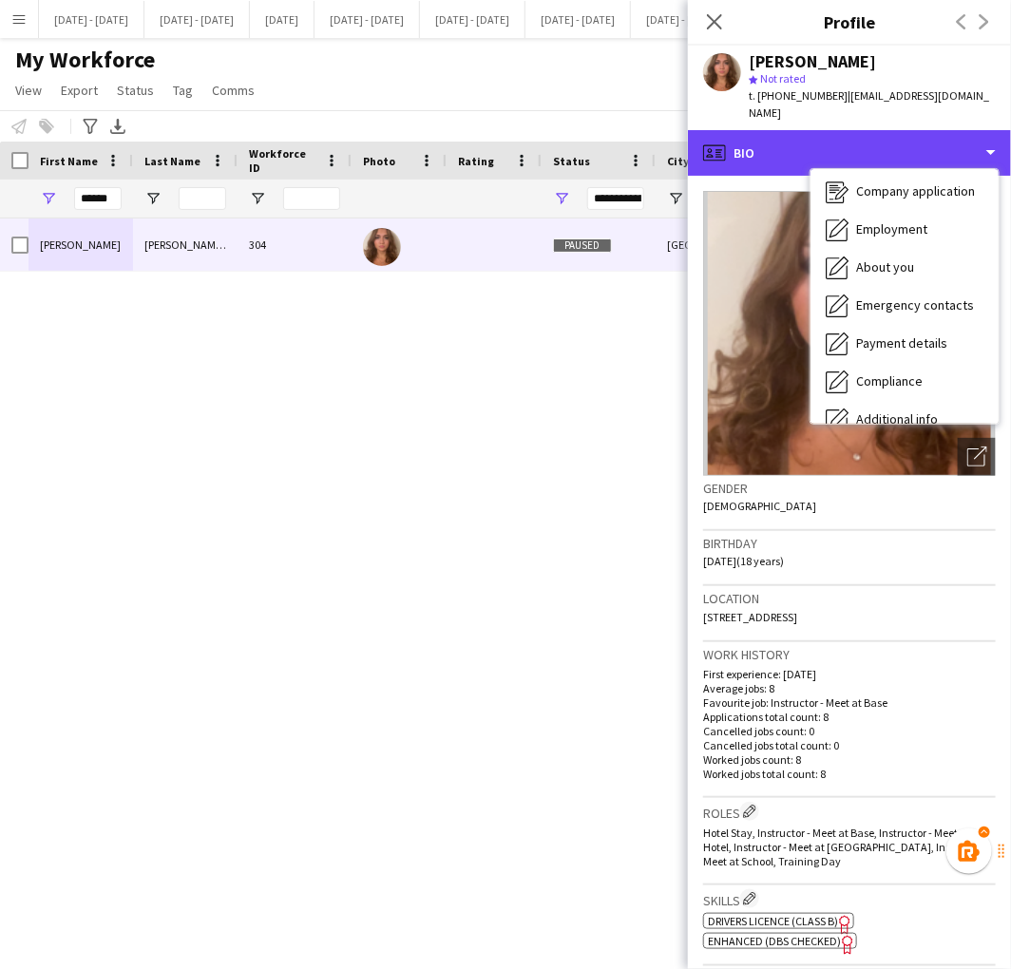
scroll to position [46, 0]
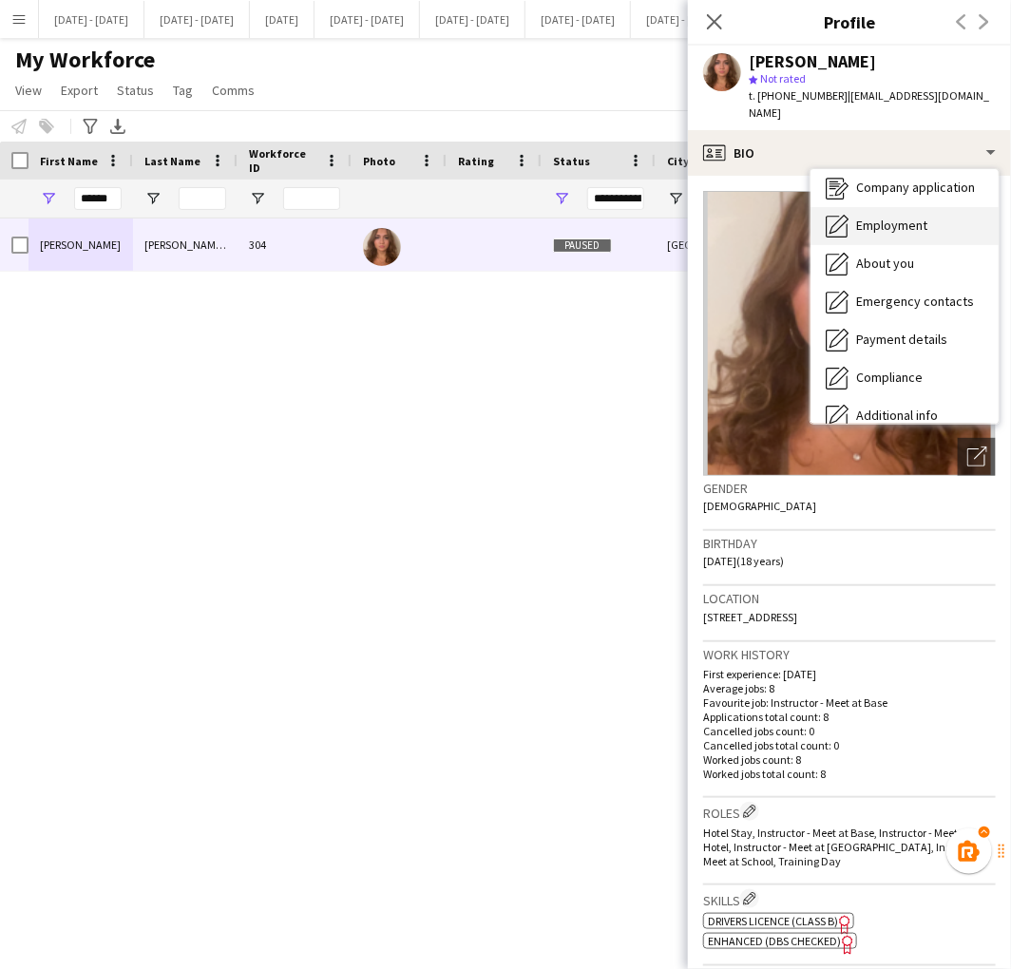
click at [945, 210] on div "Employment Employment" at bounding box center [905, 226] width 188 height 38
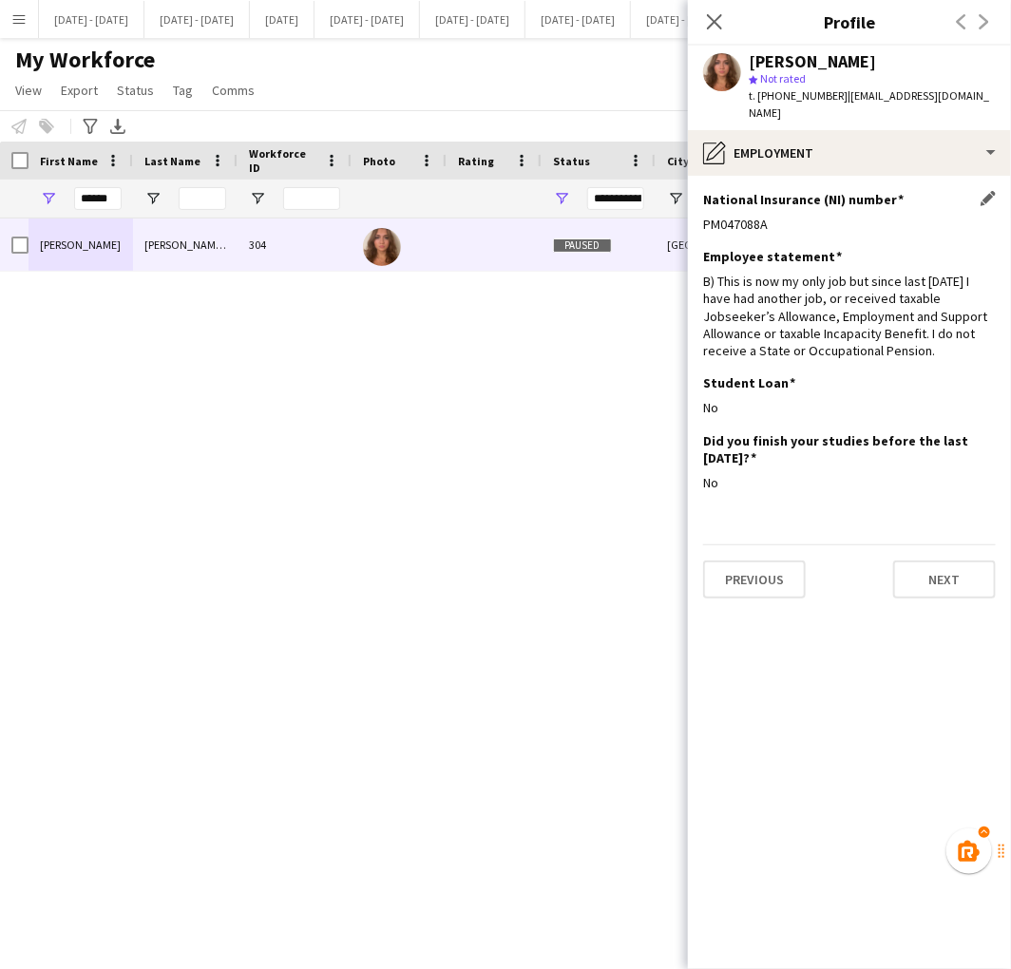
drag, startPoint x: 779, startPoint y: 212, endPoint x: 703, endPoint y: 211, distance: 76.0
click at [703, 216] on div "PM047088A" at bounding box center [849, 224] width 293 height 17
copy div "PM047088A"
drag, startPoint x: 54, startPoint y: 710, endPoint x: -40, endPoint y: -34, distance: 750.0
click at [0, 0] on html "Menu Boards Boards Boards All jobs Status Workforce Workforce My Workforce Recr…" at bounding box center [505, 484] width 1011 height 969
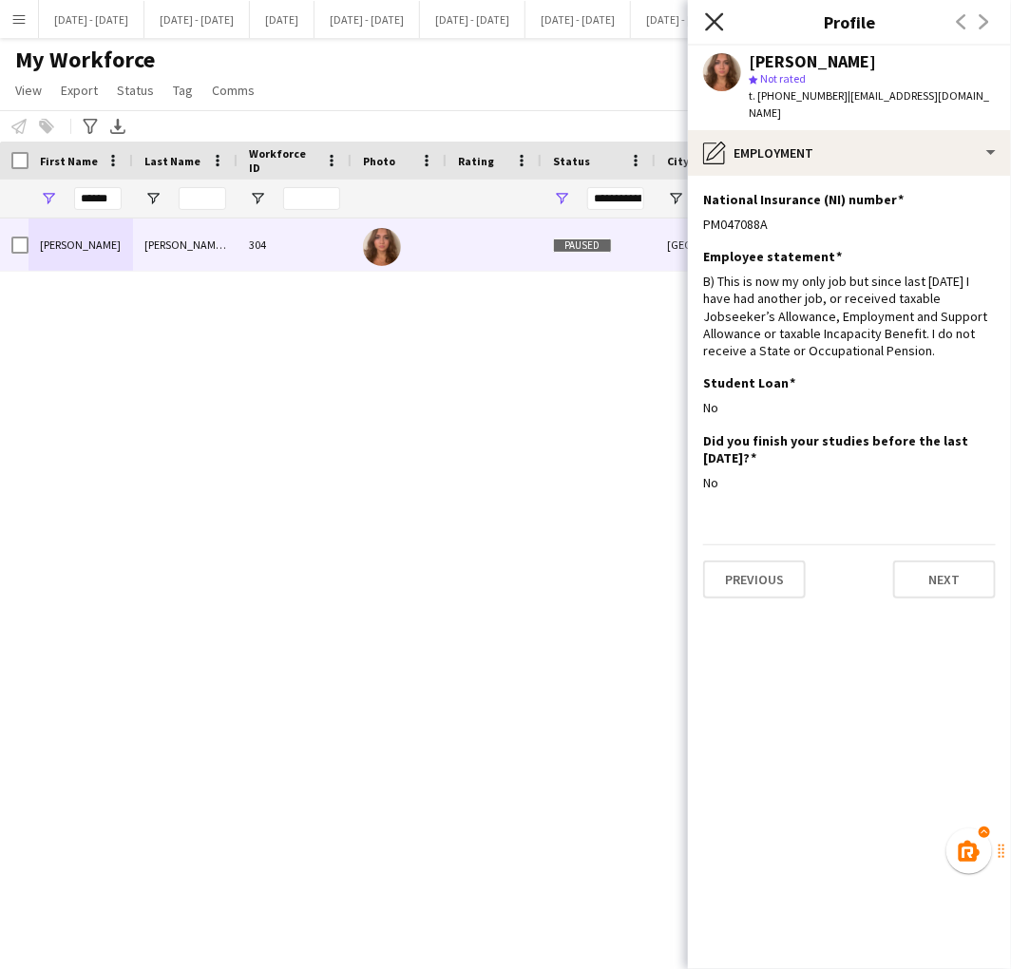
click at [716, 20] on icon at bounding box center [714, 21] width 18 height 18
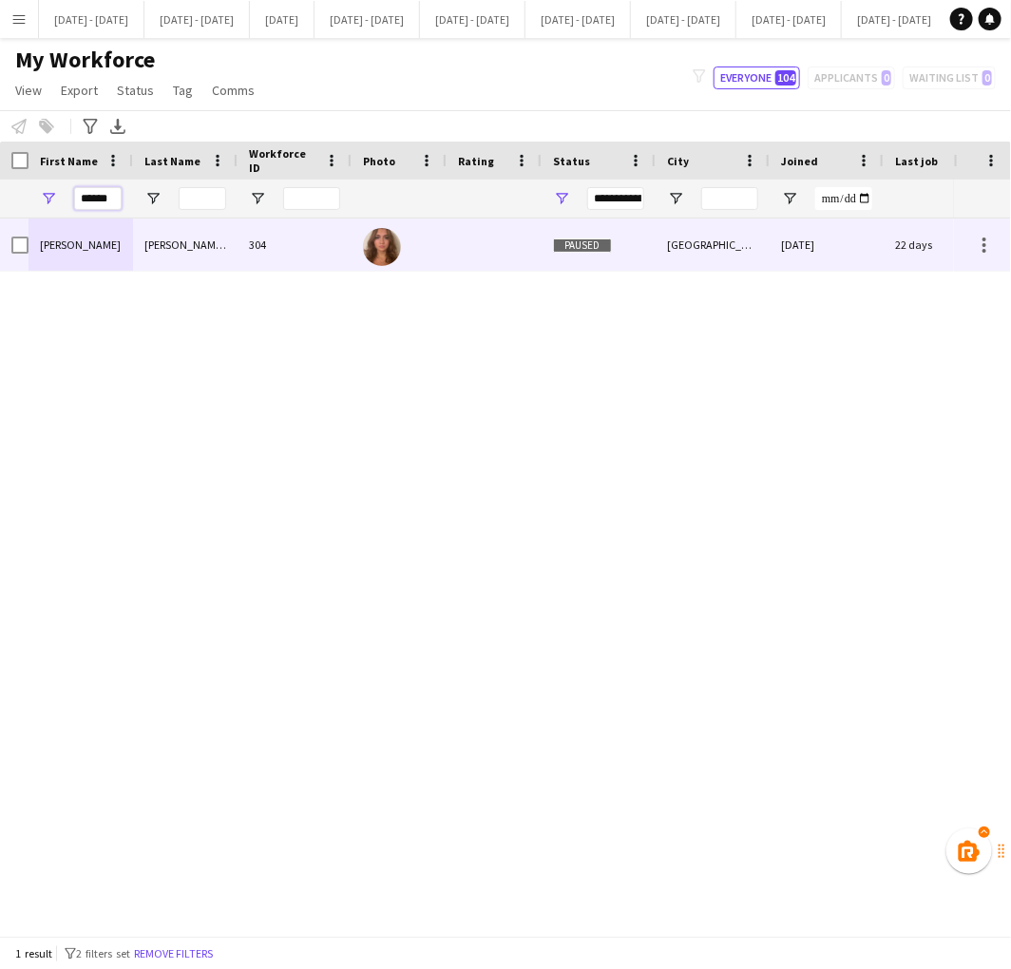
drag, startPoint x: 74, startPoint y: 203, endPoint x: 304, endPoint y: 236, distance: 232.2
click at [304, 236] on div "Workforce Details Photo First Name" at bounding box center [505, 539] width 1011 height 794
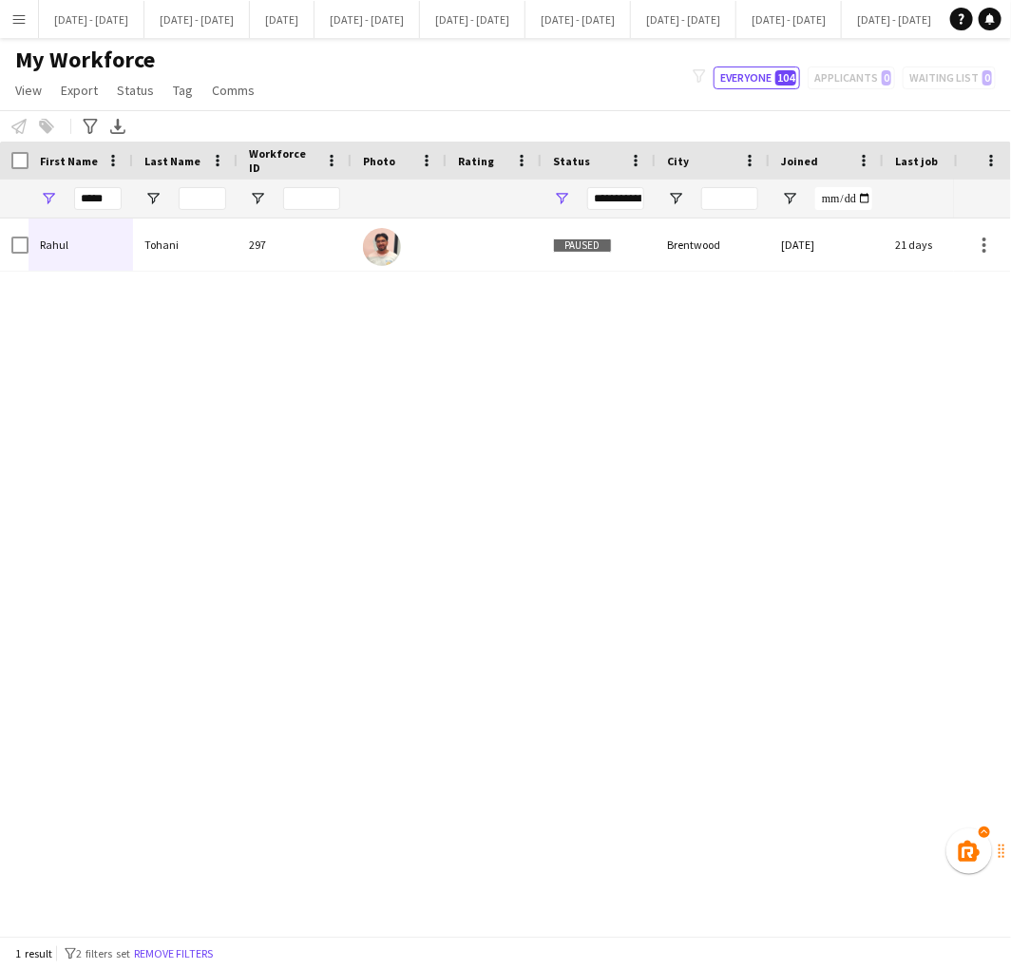
click at [78, 279] on div "[PERSON_NAME] 297 Paused Brentwood [DATE] 21 days 1 [EMAIL_ADDRESS][DOMAIN_NAME]" at bounding box center [477, 570] width 954 height 703
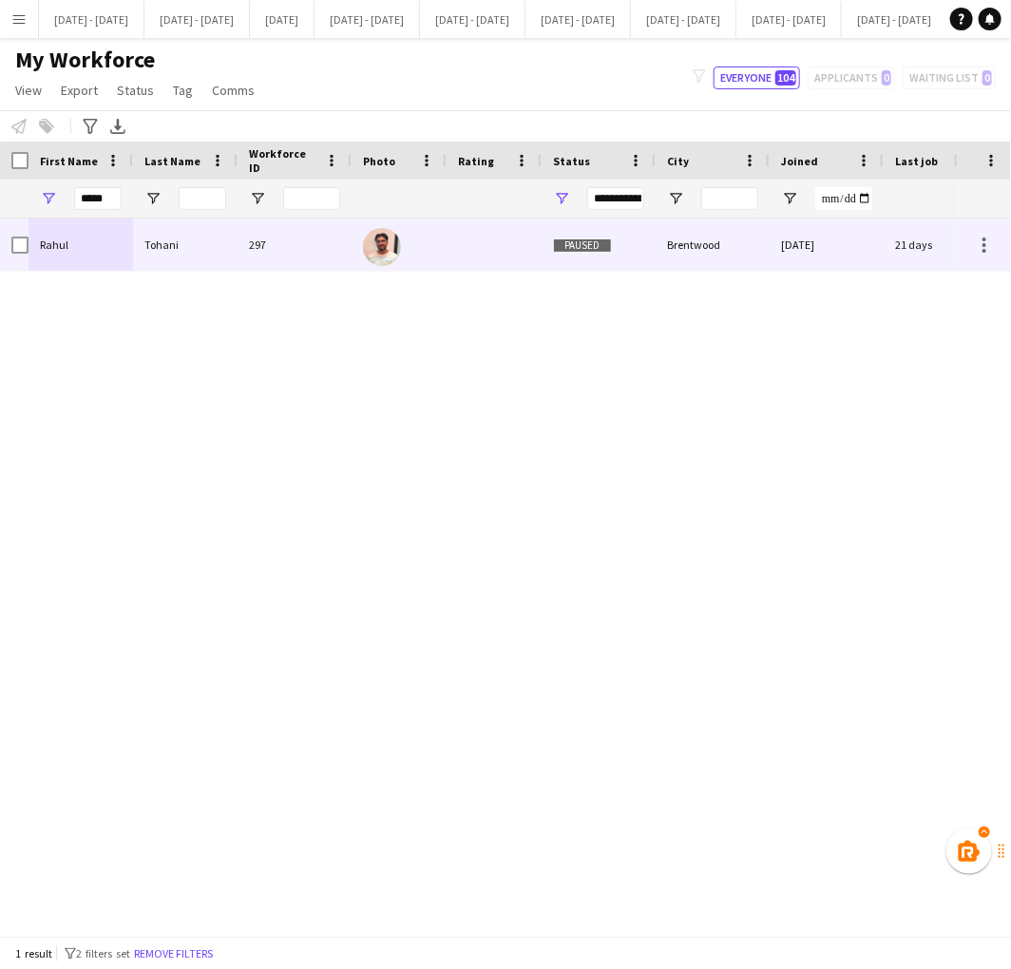
click at [78, 254] on div "Rahul" at bounding box center [81, 245] width 105 height 52
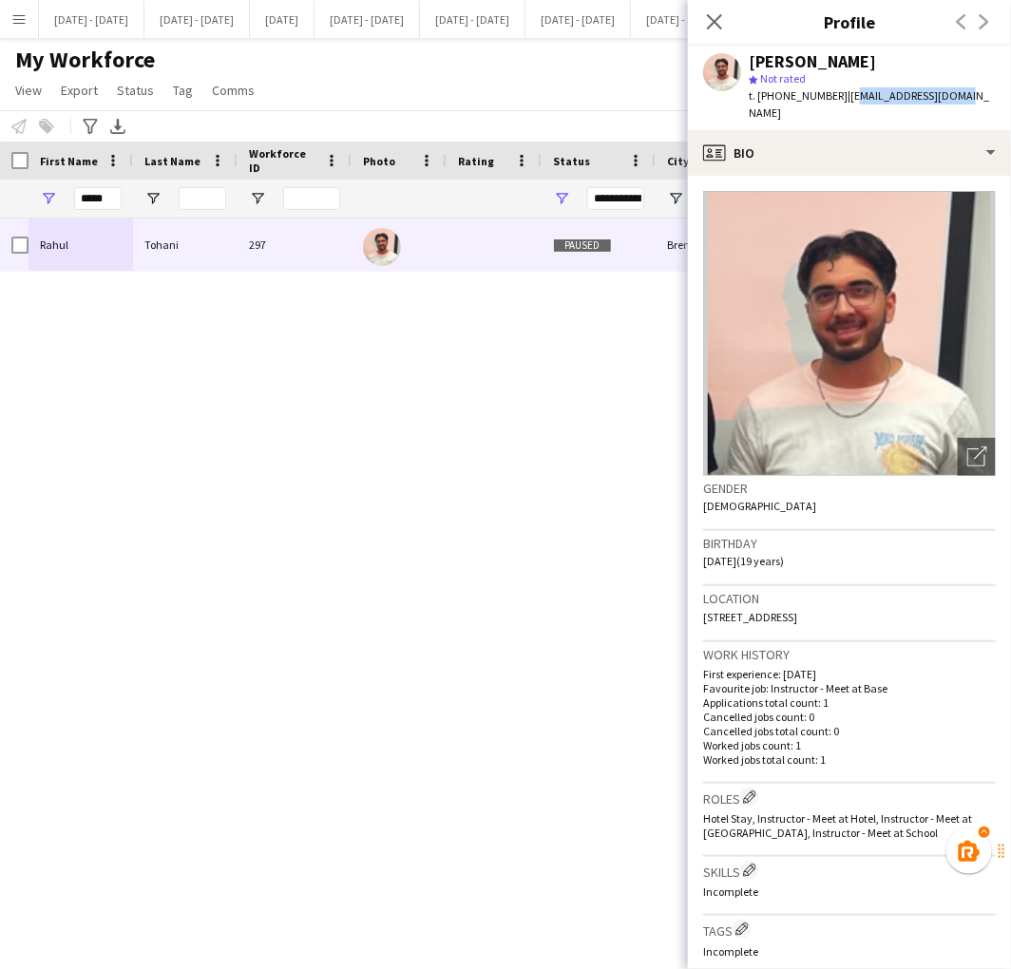
drag, startPoint x: 952, startPoint y: 91, endPoint x: 841, endPoint y: 100, distance: 111.5
click at [841, 100] on div "[PERSON_NAME] star Not rated t. [PHONE_NUMBER] | [EMAIL_ADDRESS][DOMAIN_NAME]" at bounding box center [849, 88] width 323 height 85
click at [972, 91] on app-profile-header "[PERSON_NAME] star Not rated t. [PHONE_NUMBER] | [EMAIL_ADDRESS][DOMAIN_NAME]" at bounding box center [849, 88] width 323 height 85
drag, startPoint x: 964, startPoint y: 96, endPoint x: 840, endPoint y: 106, distance: 124.0
click at [840, 106] on div "[PERSON_NAME] star Not rated t. [PHONE_NUMBER] | [EMAIL_ADDRESS][DOMAIN_NAME]" at bounding box center [849, 88] width 323 height 85
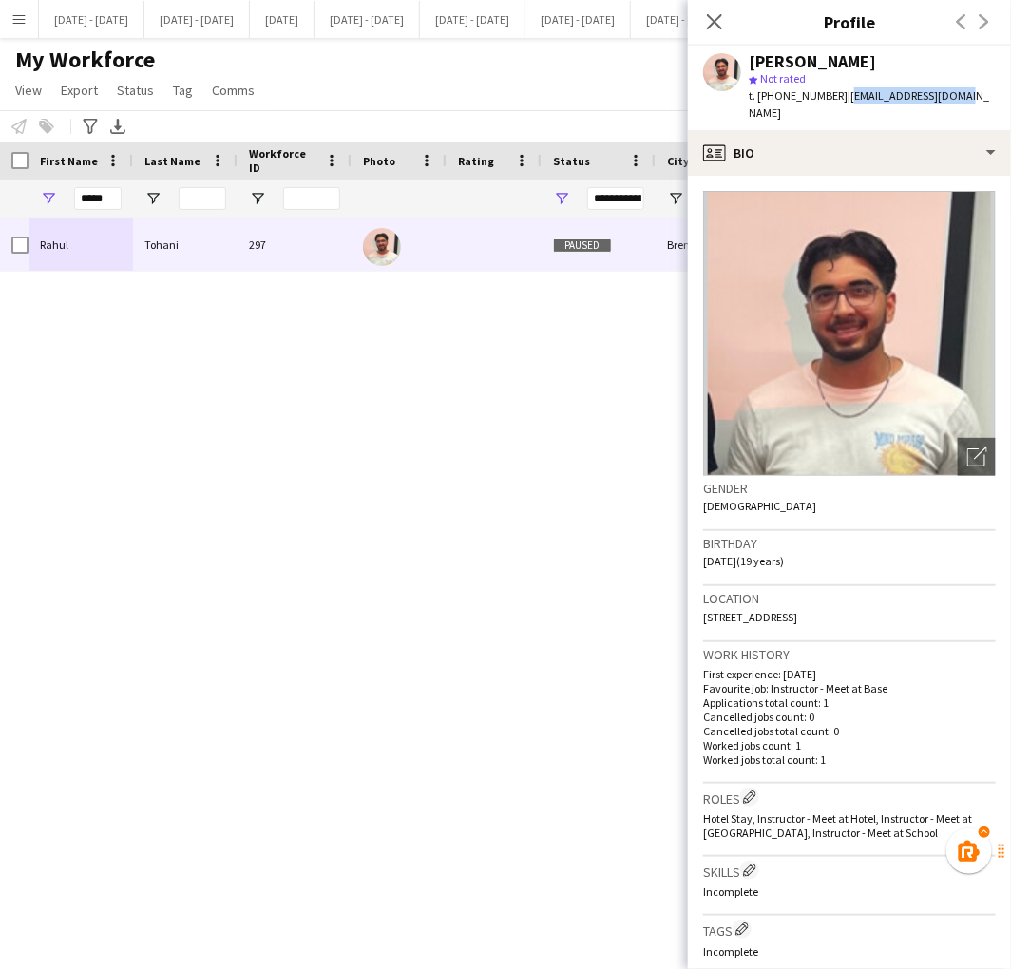
copy span "[EMAIL_ADDRESS][DOMAIN_NAME]"
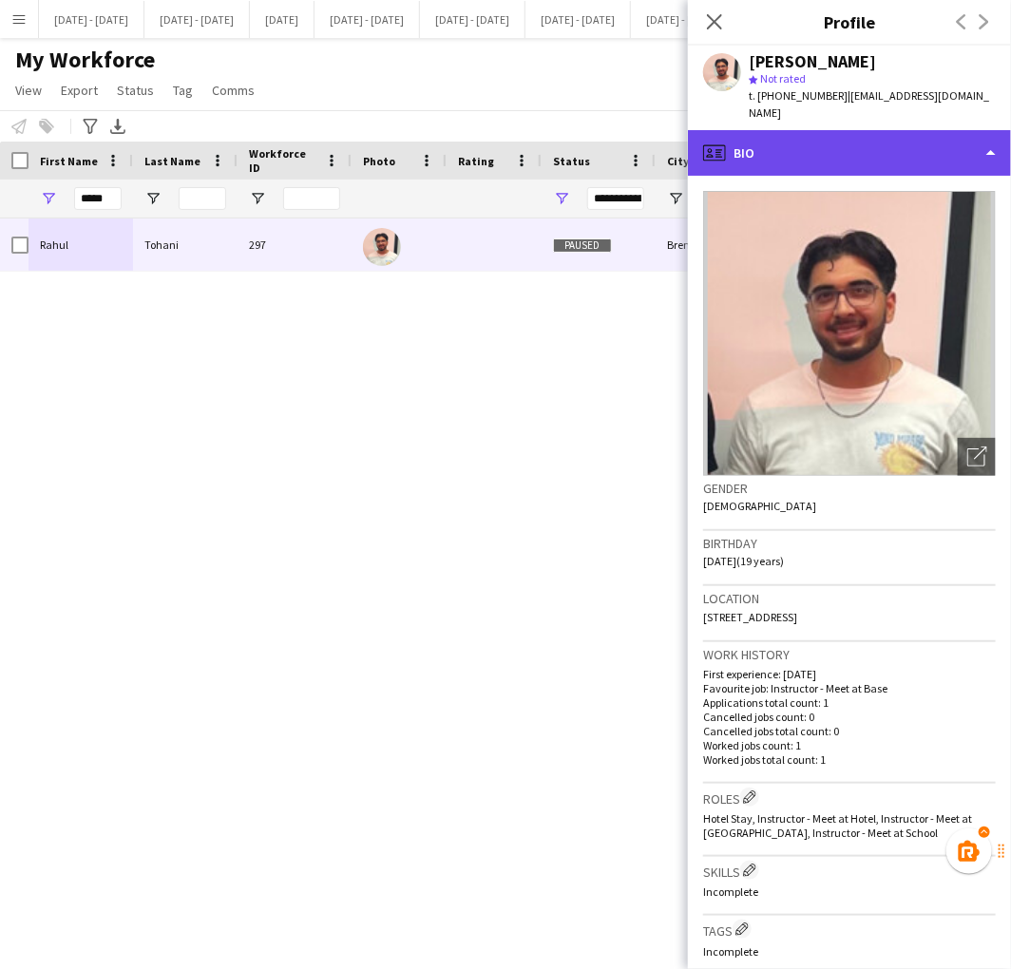
click at [874, 130] on div "profile Bio" at bounding box center [849, 153] width 323 height 46
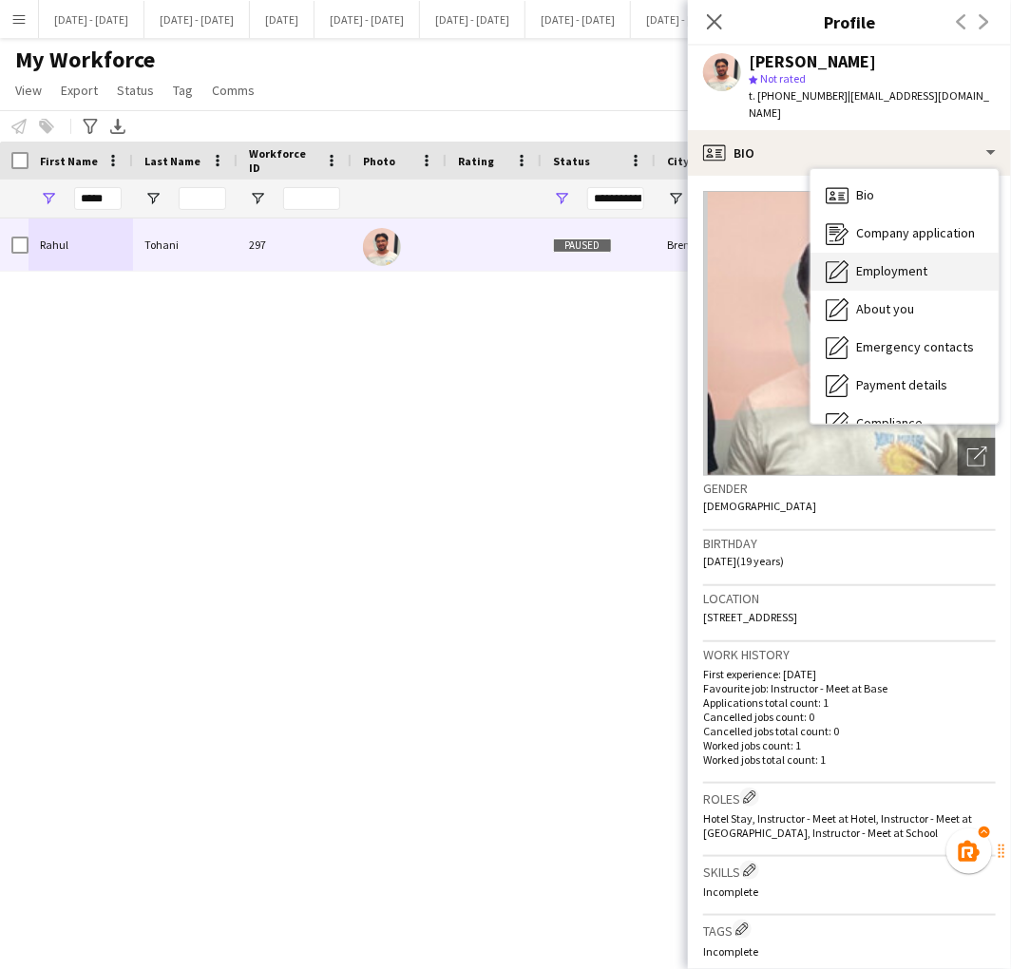
click at [881, 262] on span "Employment" at bounding box center [891, 270] width 71 height 17
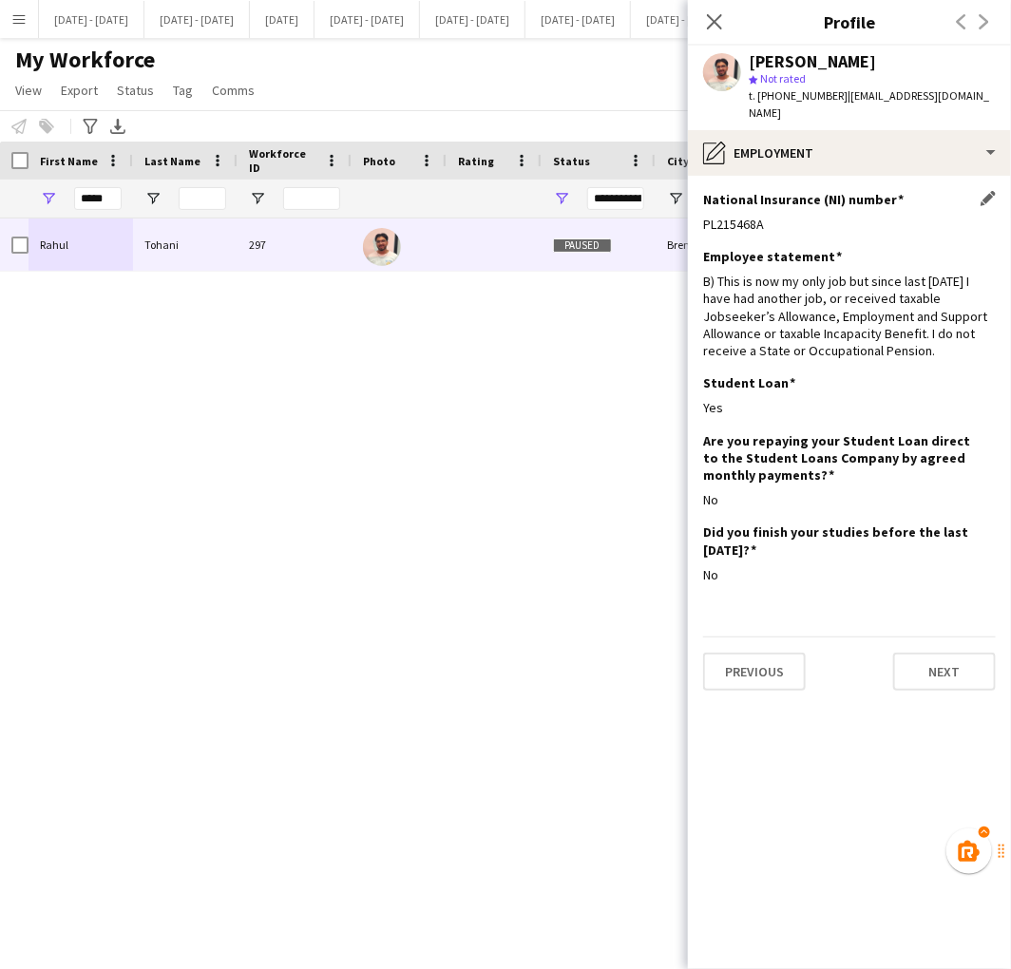
drag, startPoint x: 793, startPoint y: 209, endPoint x: 703, endPoint y: 207, distance: 90.3
click at [703, 216] on div "PL215468A" at bounding box center [849, 224] width 293 height 17
copy div "PL215468A"
drag, startPoint x: 74, startPoint y: 196, endPoint x: 187, endPoint y: 233, distance: 119.0
click at [187, 233] on div "Workforce Details Photo First Name" at bounding box center [505, 539] width 1011 height 794
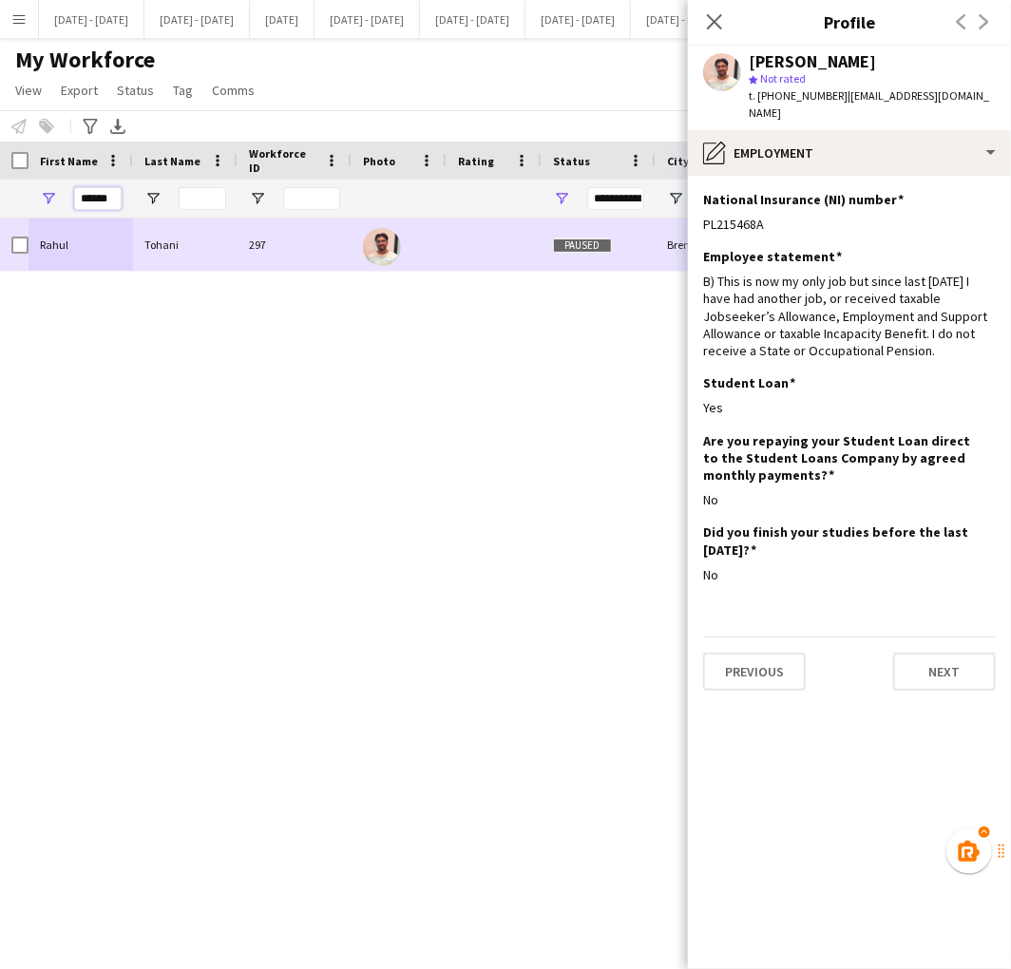
type input "******"
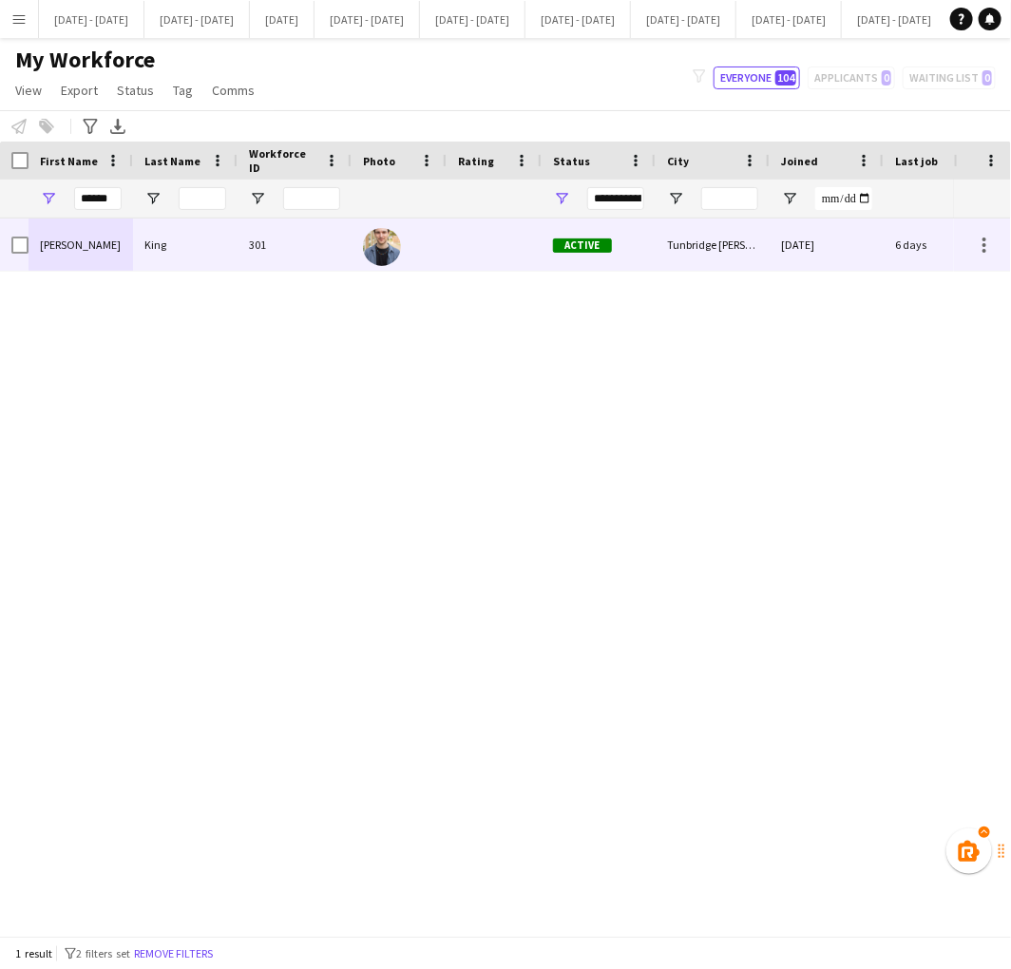
click at [100, 248] on div "[PERSON_NAME]" at bounding box center [81, 245] width 105 height 52
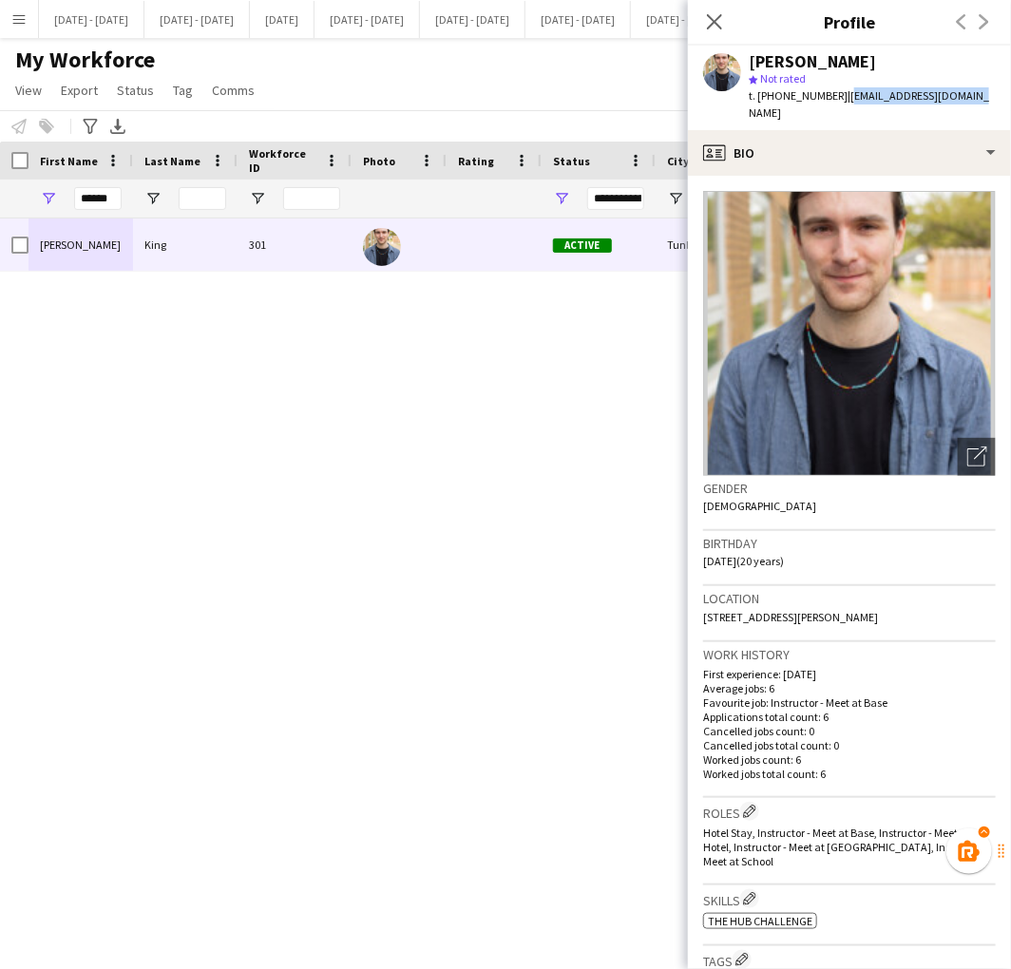
drag, startPoint x: 839, startPoint y: 96, endPoint x: 965, endPoint y: 87, distance: 125.7
click at [965, 87] on div "[PERSON_NAME] star Not rated t. [PHONE_NUMBER] | [EMAIL_ADDRESS][DOMAIN_NAME]" at bounding box center [849, 88] width 323 height 85
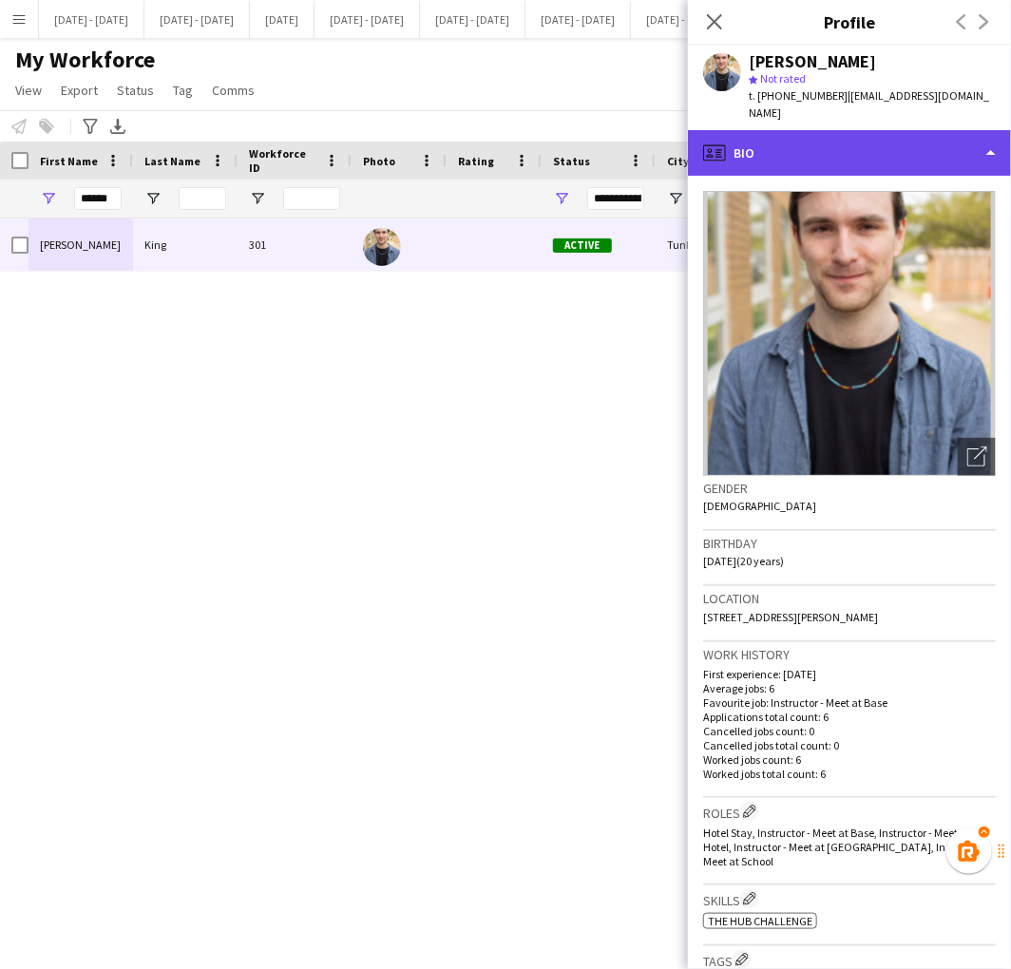
click at [839, 135] on div "profile Bio" at bounding box center [849, 153] width 323 height 46
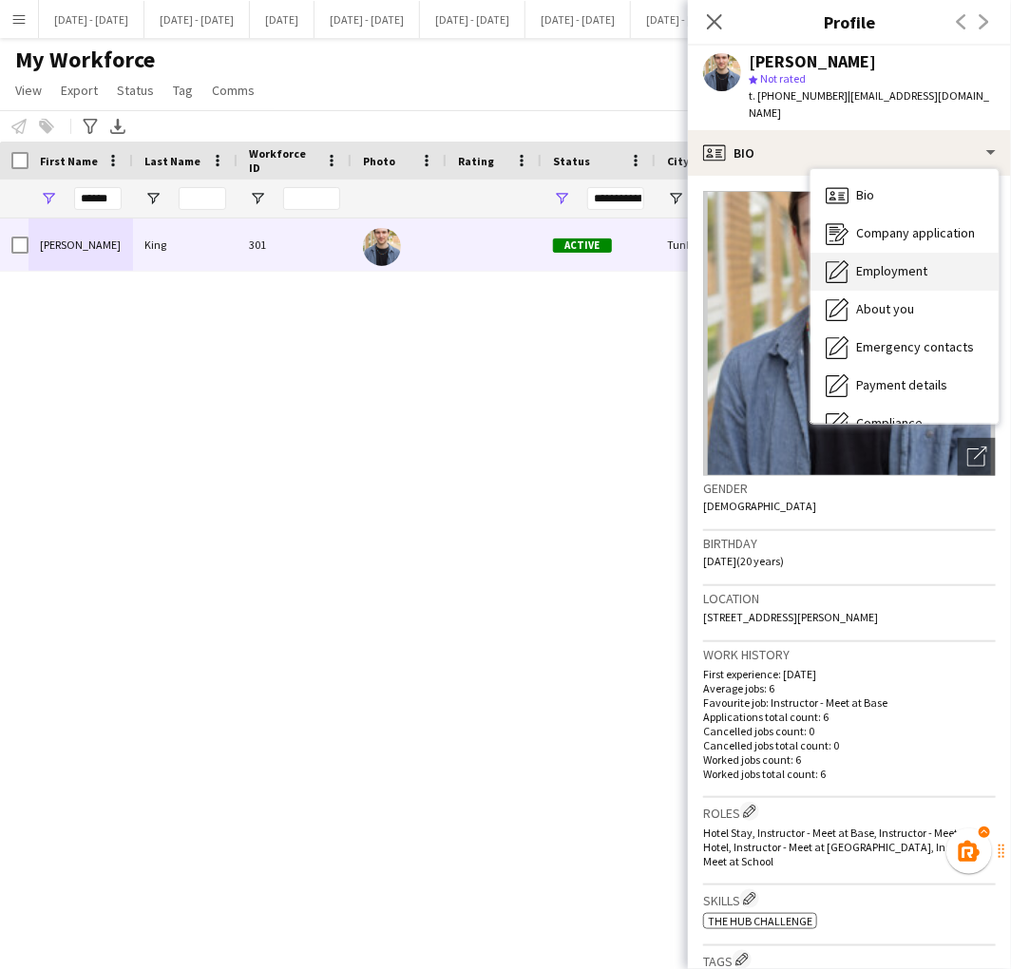
click at [856, 262] on span "Employment" at bounding box center [891, 270] width 71 height 17
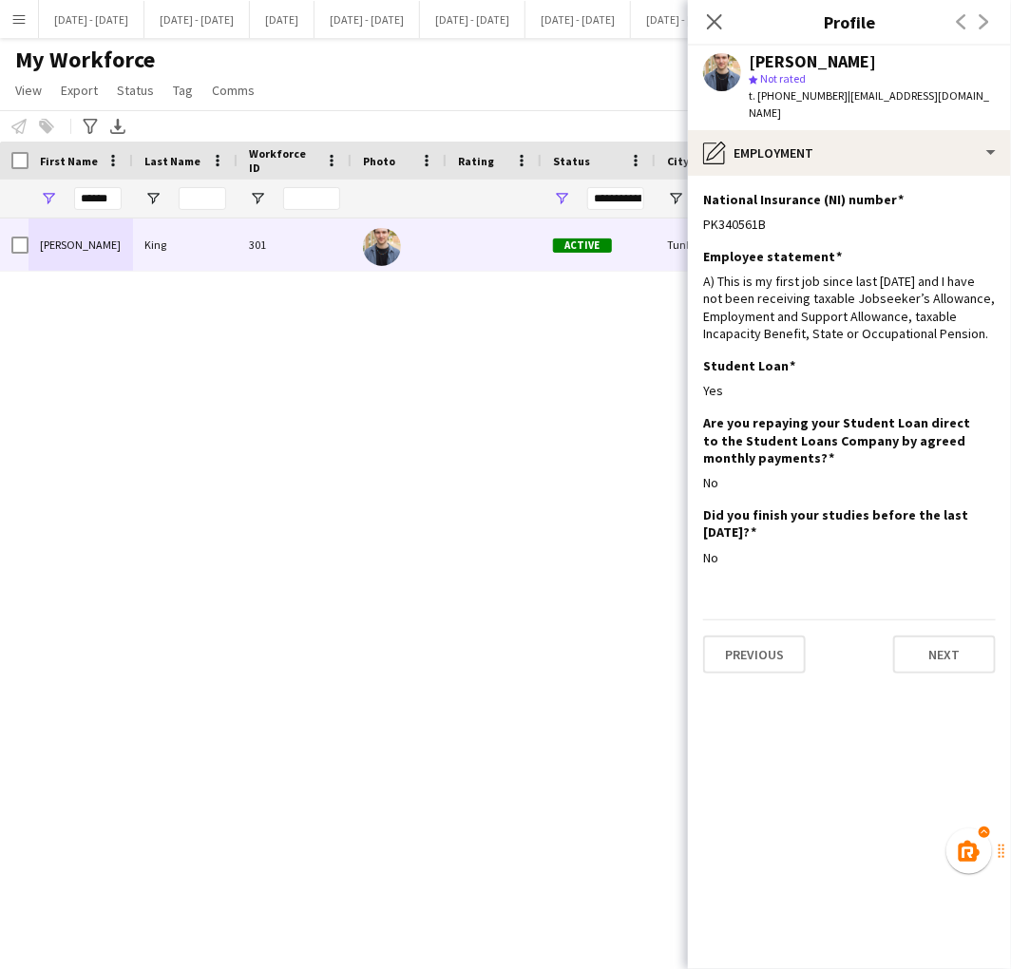
drag, startPoint x: 777, startPoint y: 205, endPoint x: 688, endPoint y: 219, distance: 90.3
click at [688, 219] on app-section-data-types "National Insurance (NI) number Edit this field PK340561B Employee statement Edi…" at bounding box center [849, 572] width 323 height 793
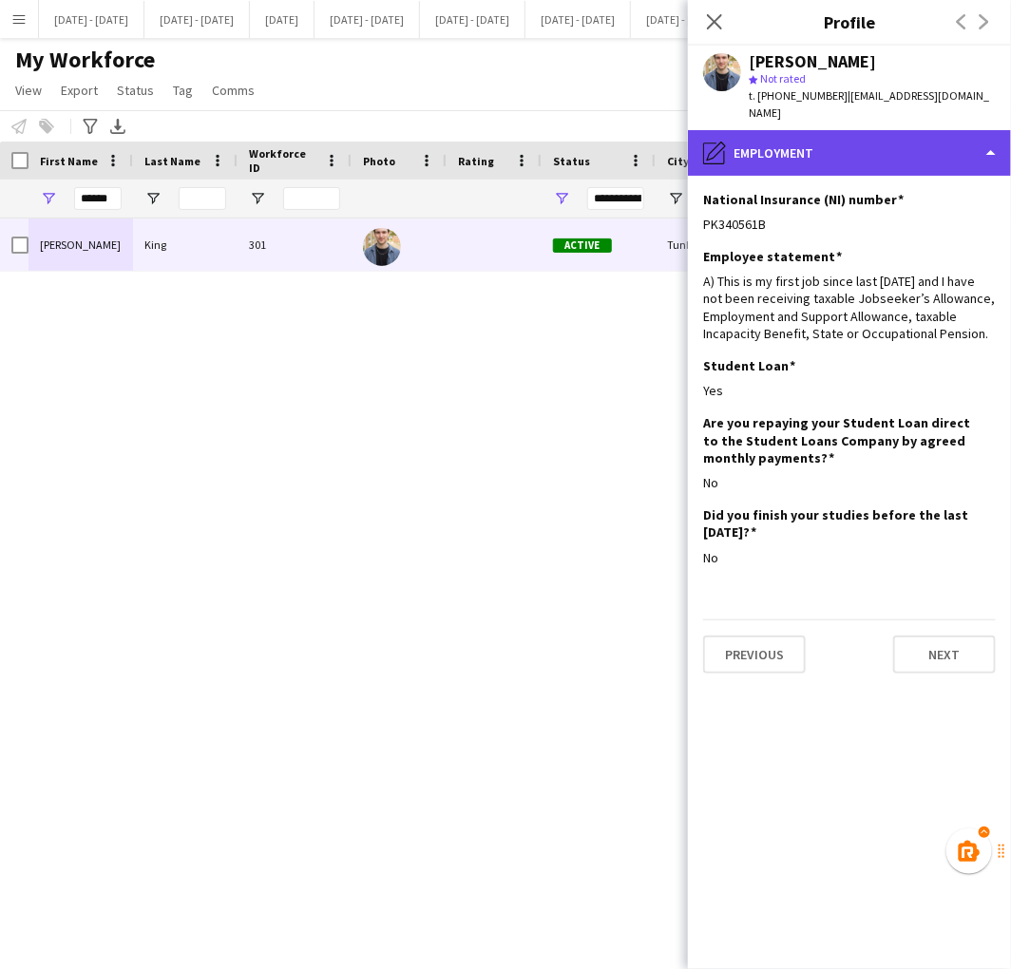
click at [752, 143] on div "pencil4 Employment" at bounding box center [849, 153] width 323 height 46
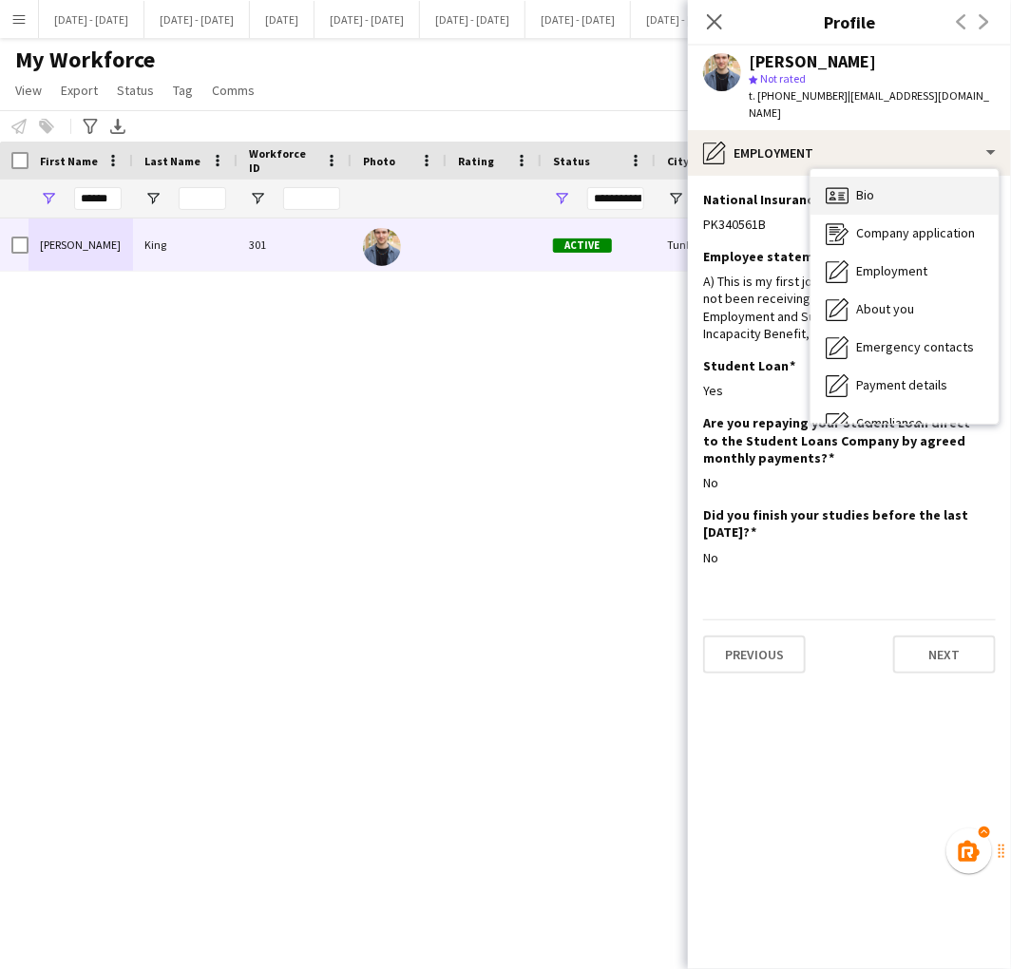
click at [863, 186] on span "Bio" at bounding box center [865, 194] width 18 height 17
